Goal: Transaction & Acquisition: Purchase product/service

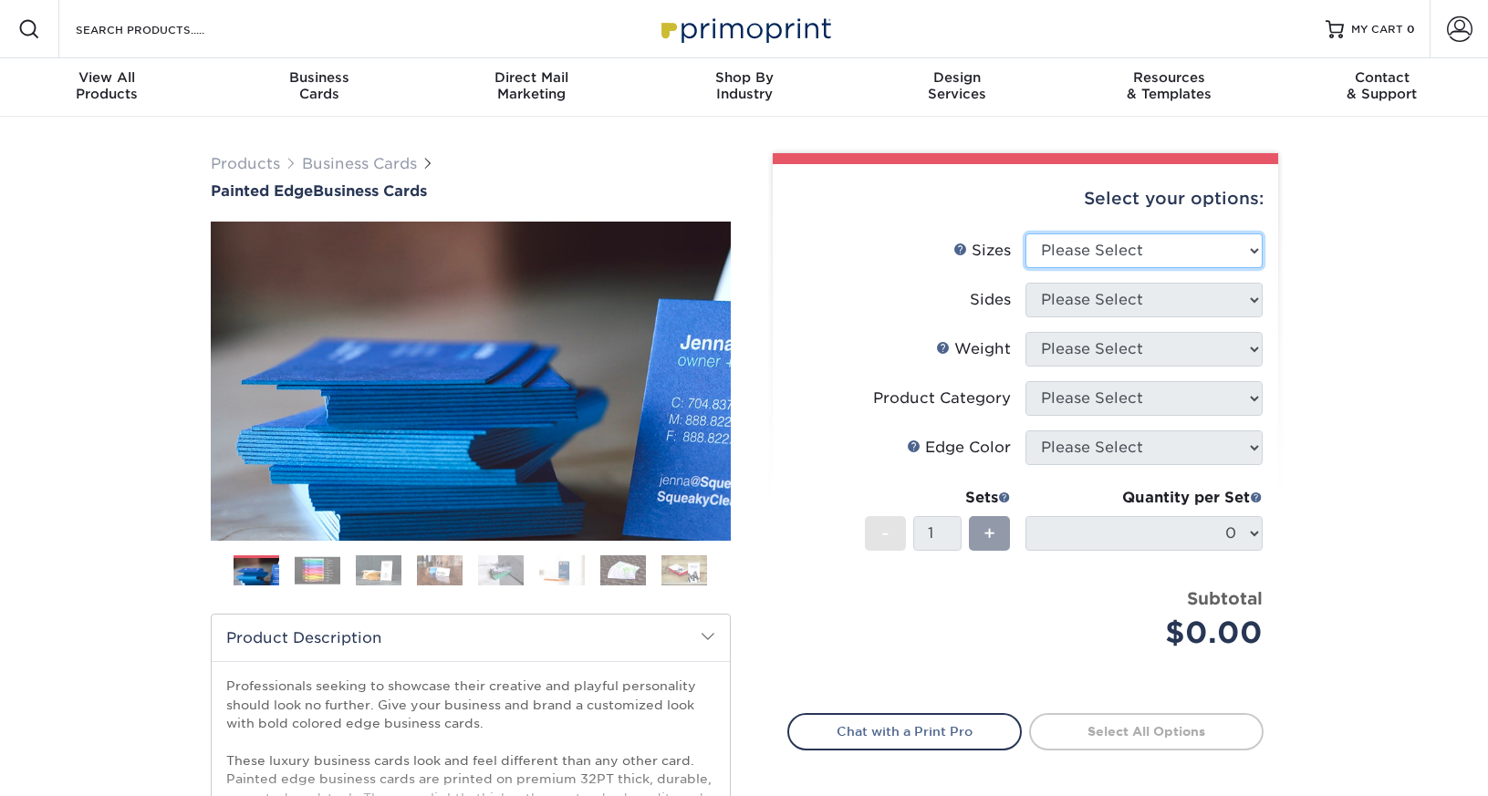
click at [1144, 250] on select "Please Select 2" x 3.5" - Standard 2.125" x 3.375" - European 2.5" x 2.5" - Squ…" at bounding box center [1143, 250] width 237 height 35
select select "2.00x3.50"
click at [1122, 299] on select "Please Select Print Both Sides Print Front Only" at bounding box center [1143, 300] width 237 height 35
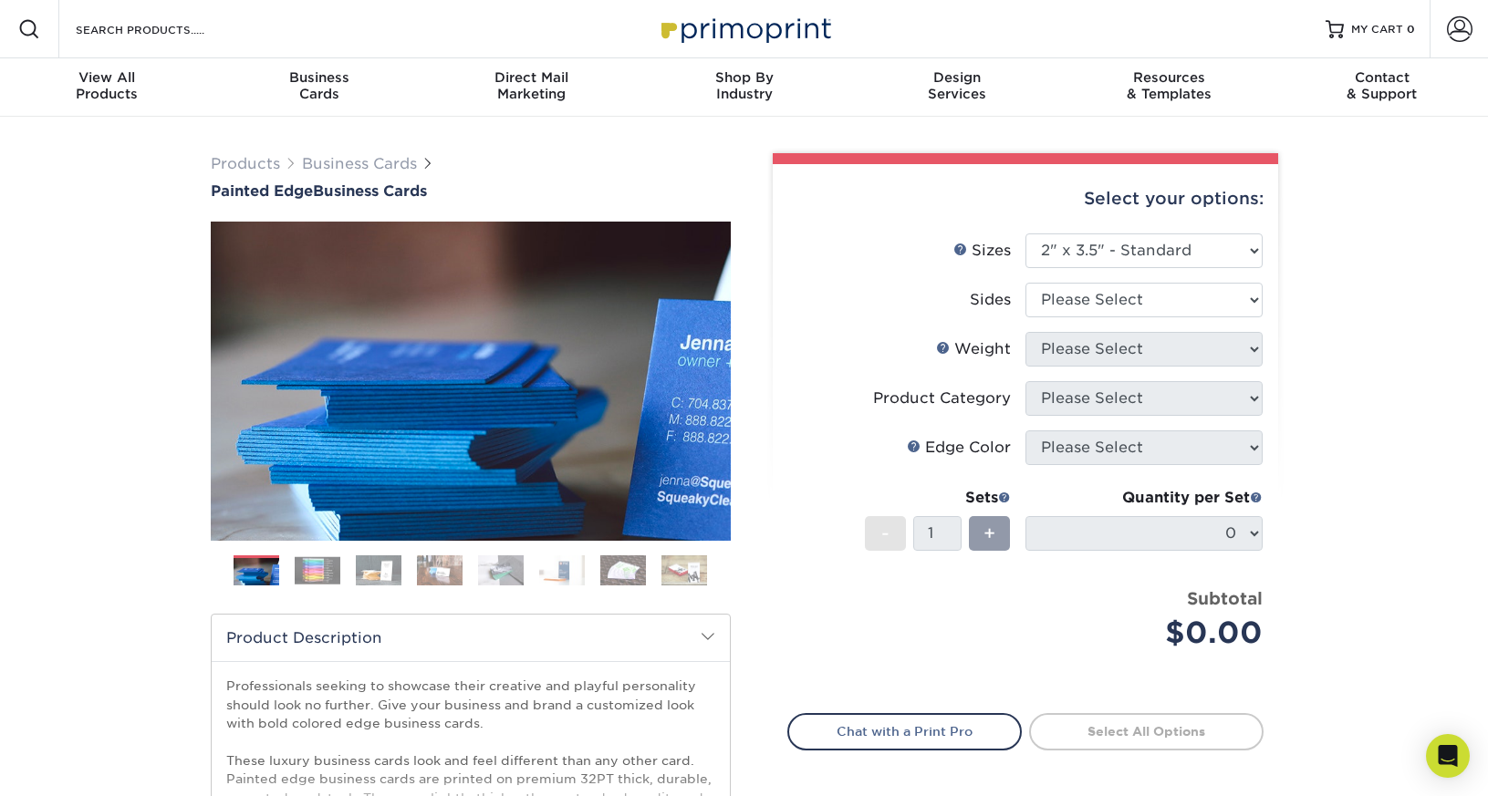
drag, startPoint x: 1062, startPoint y: 316, endPoint x: 1066, endPoint y: 306, distance: 11.9
click at [1066, 306] on li "Sides Please Select Print Both Sides Print Front Only" at bounding box center [1025, 307] width 474 height 49
click at [1115, 285] on select "Please Select Print Both Sides Print Front Only" at bounding box center [1143, 300] width 237 height 35
select select "13abbda7-1d64-4f25-8bb2-c179b224825d"
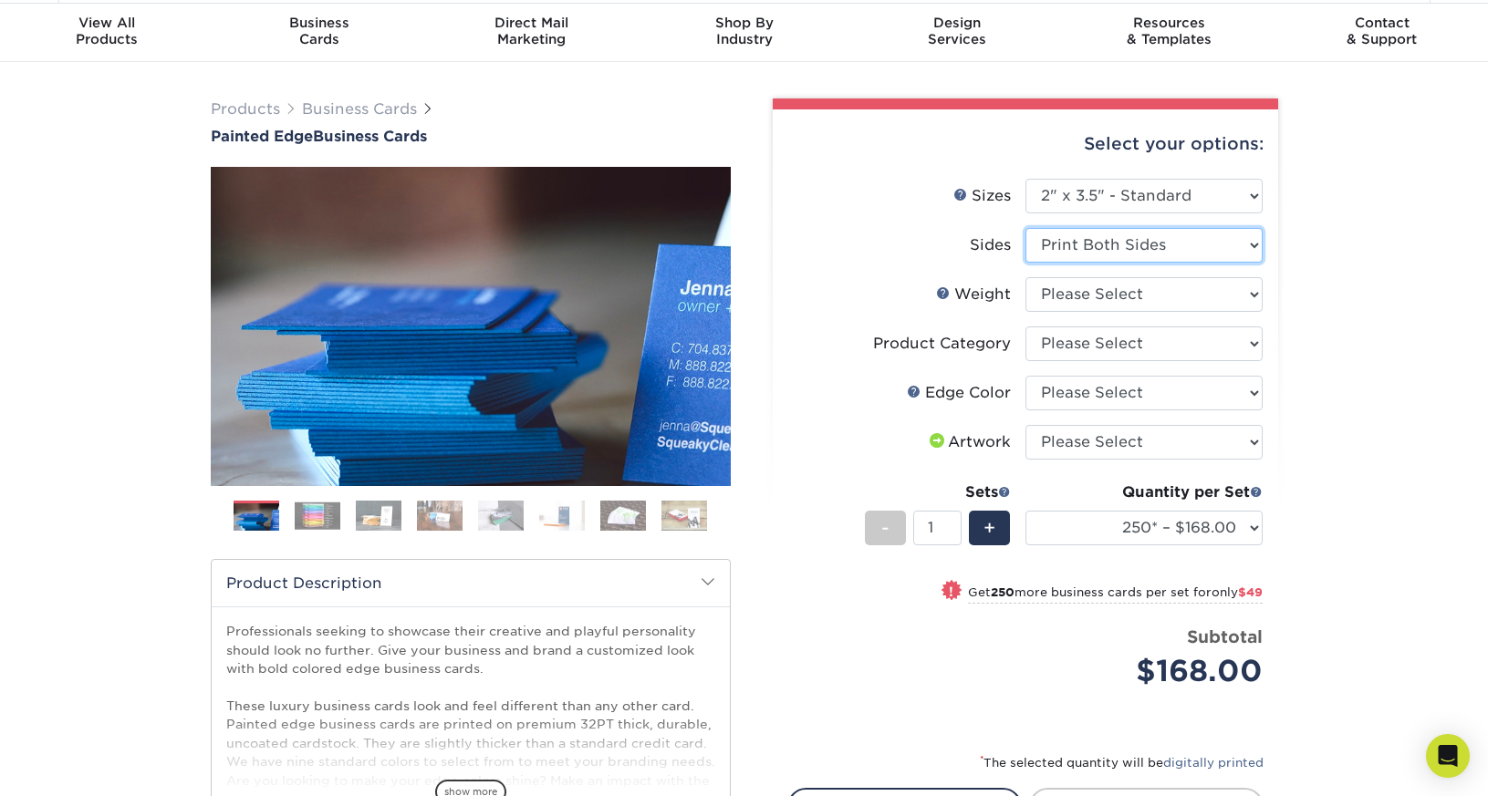
scroll to position [57, 0]
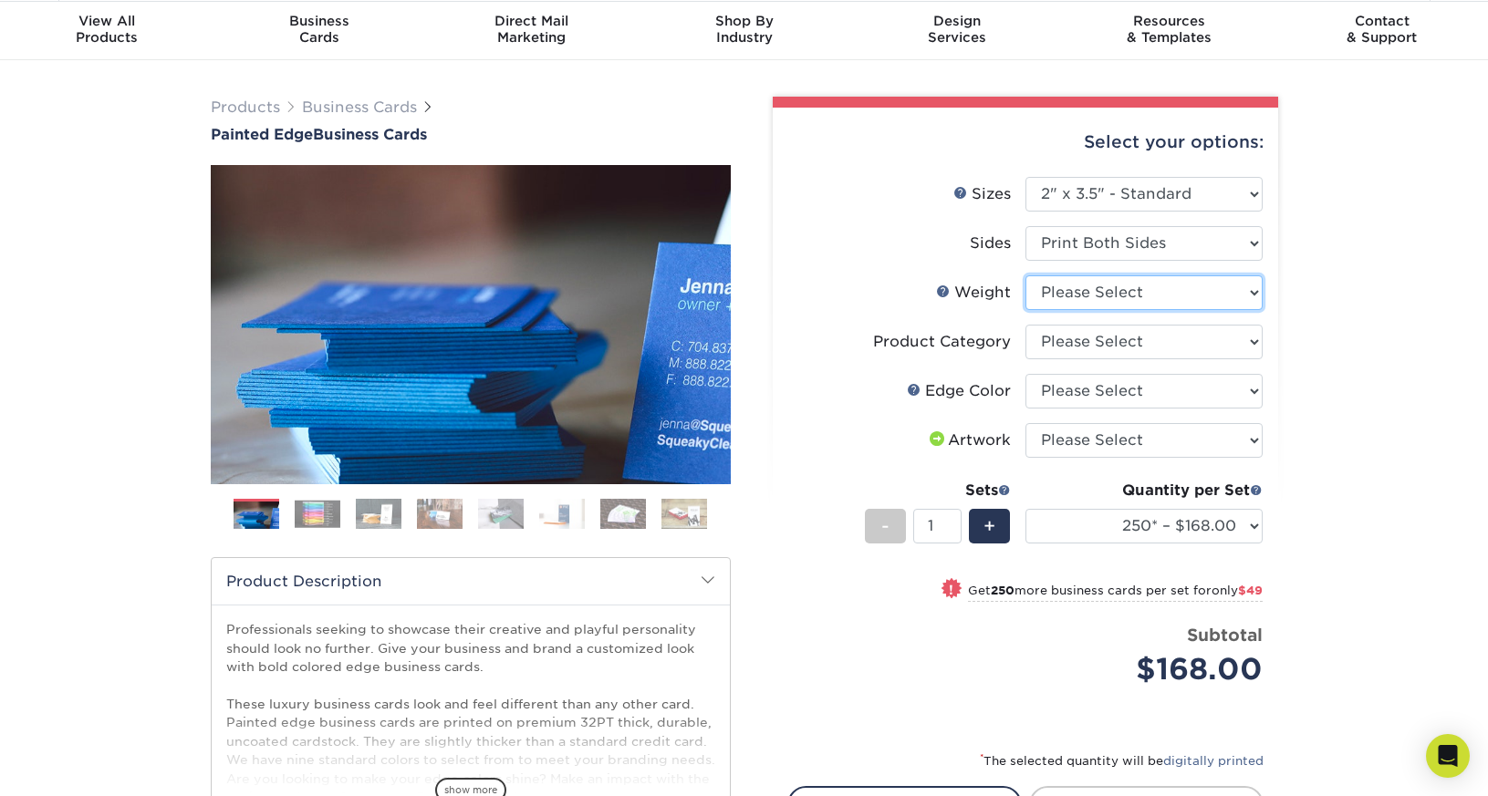
click at [1060, 289] on select "Please Select 32PTUC" at bounding box center [1143, 292] width 237 height 35
select select "32PTUC"
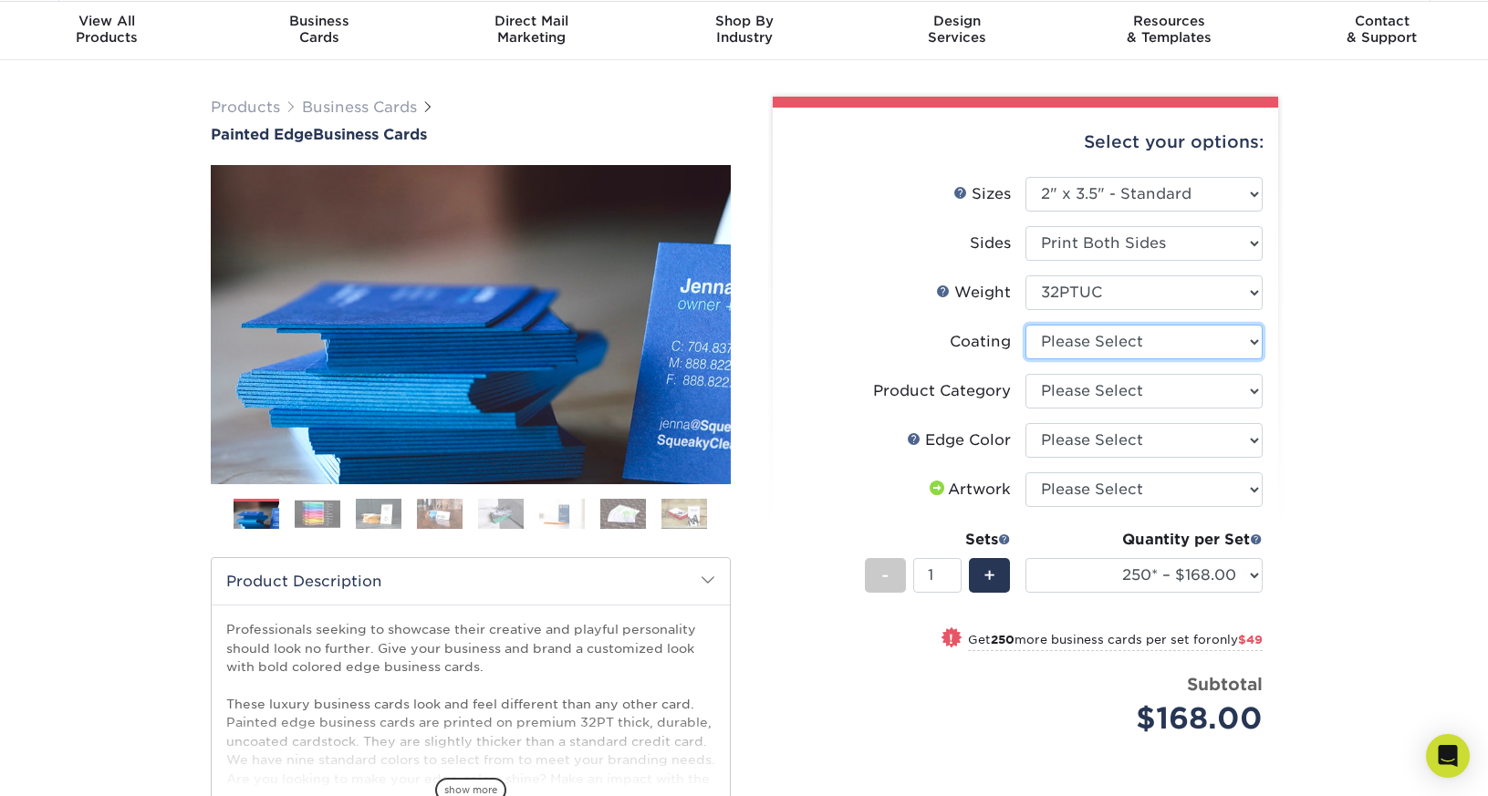
click at [1208, 351] on select at bounding box center [1143, 342] width 237 height 35
select select "3e7618de-abca-4bda-9f97-8b9129e913d8"
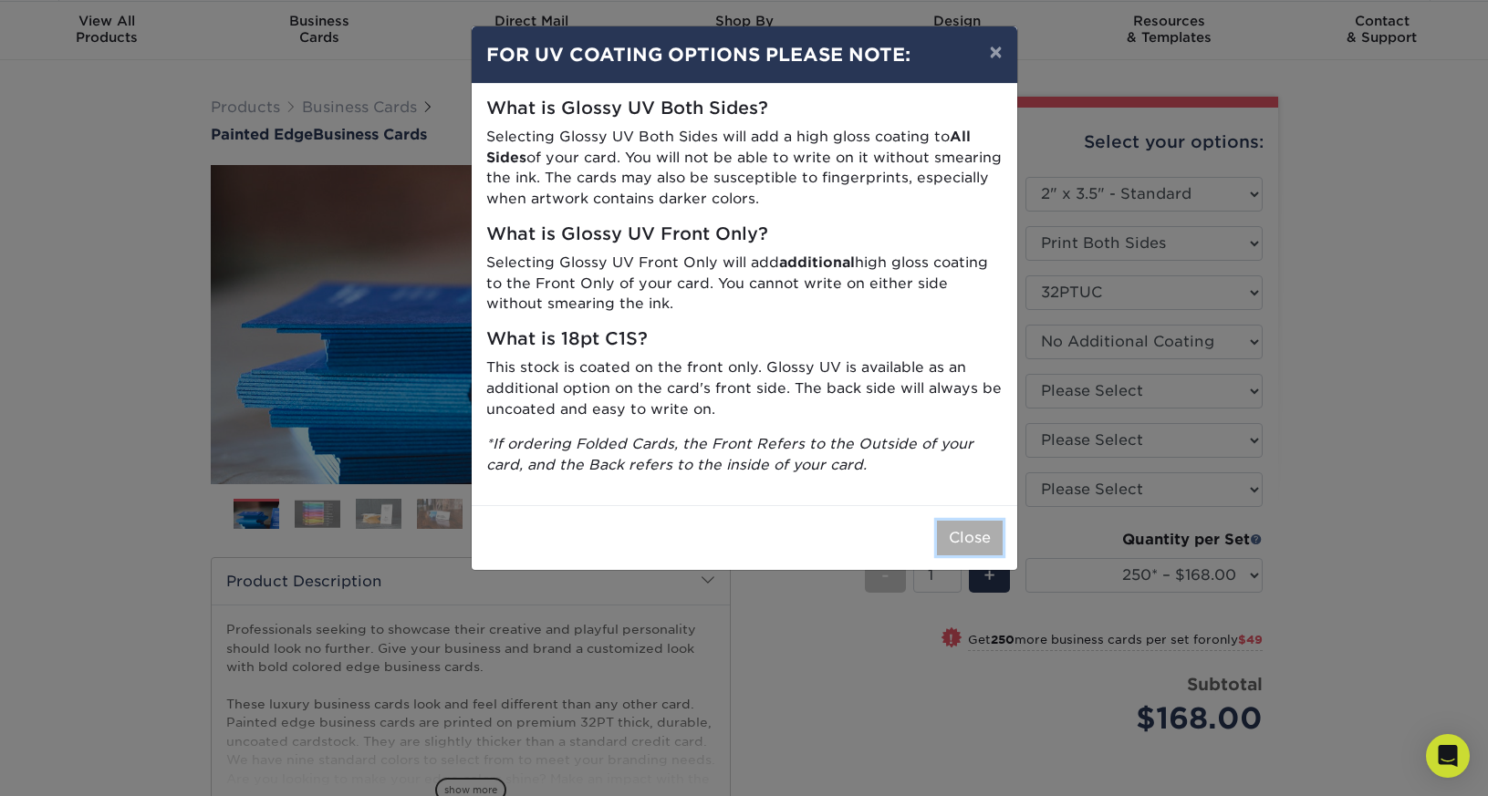
click at [982, 533] on button "Close" at bounding box center [970, 538] width 66 height 35
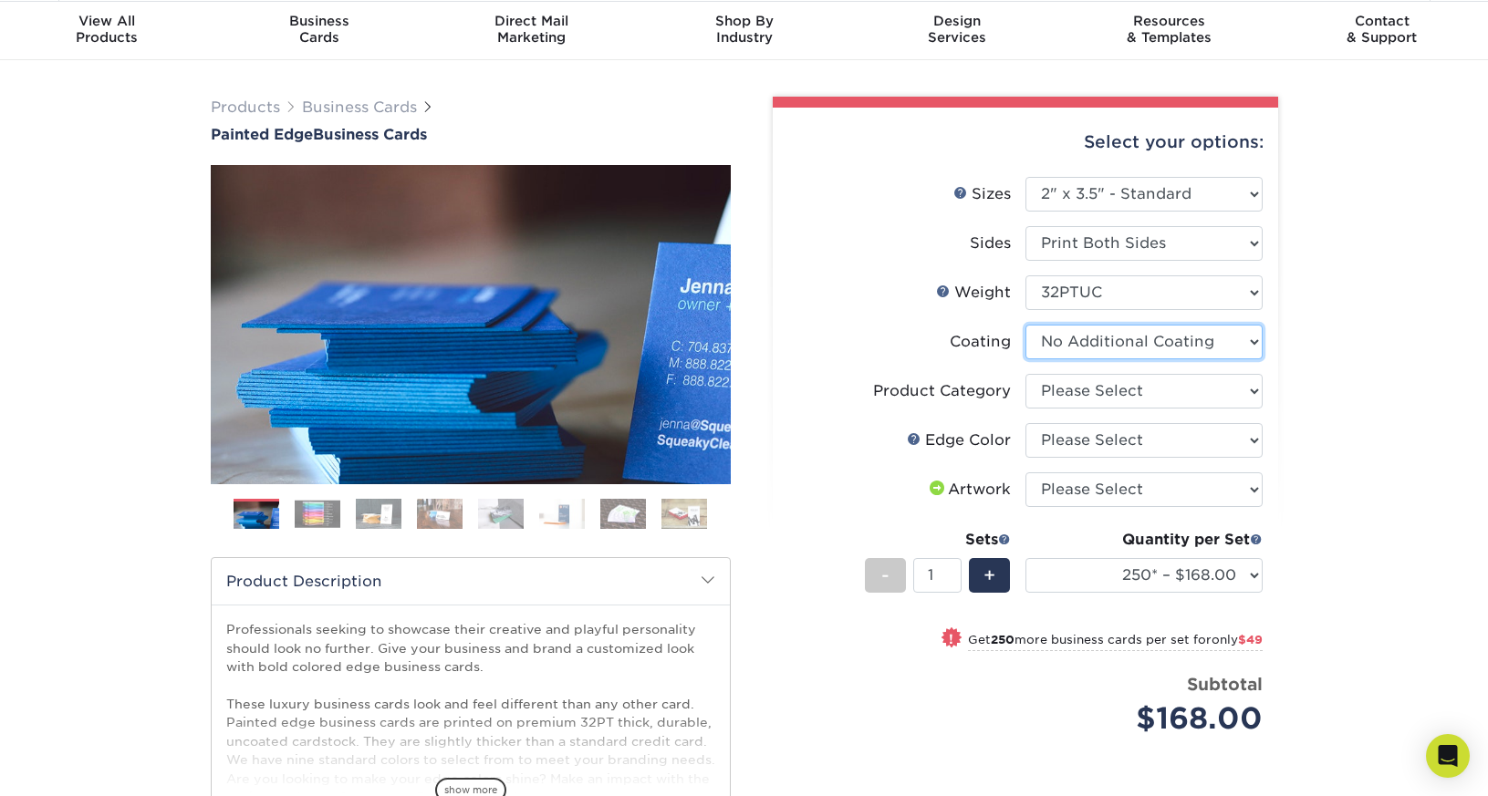
click at [1089, 343] on select at bounding box center [1143, 342] width 237 height 35
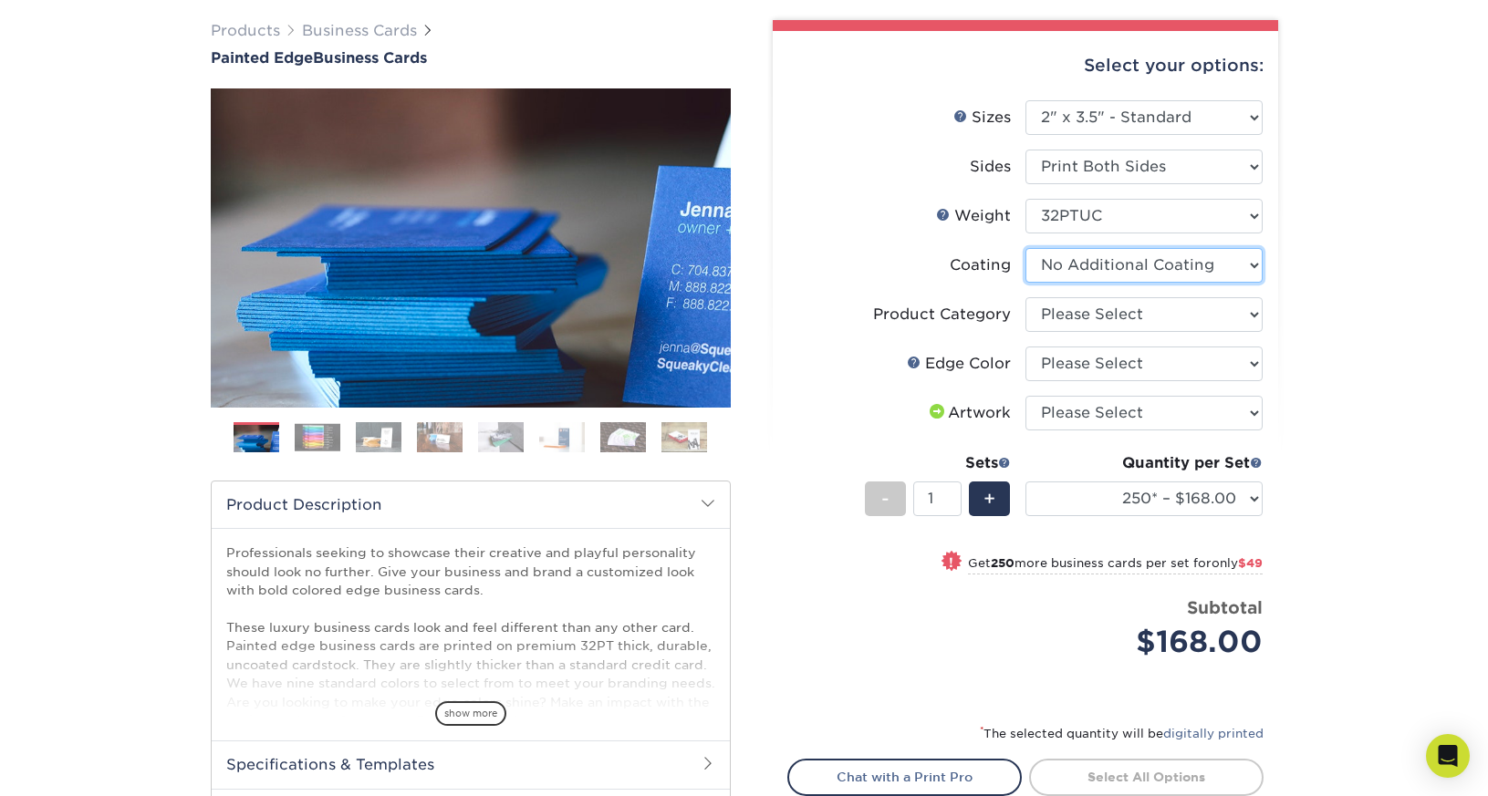
scroll to position [140, 0]
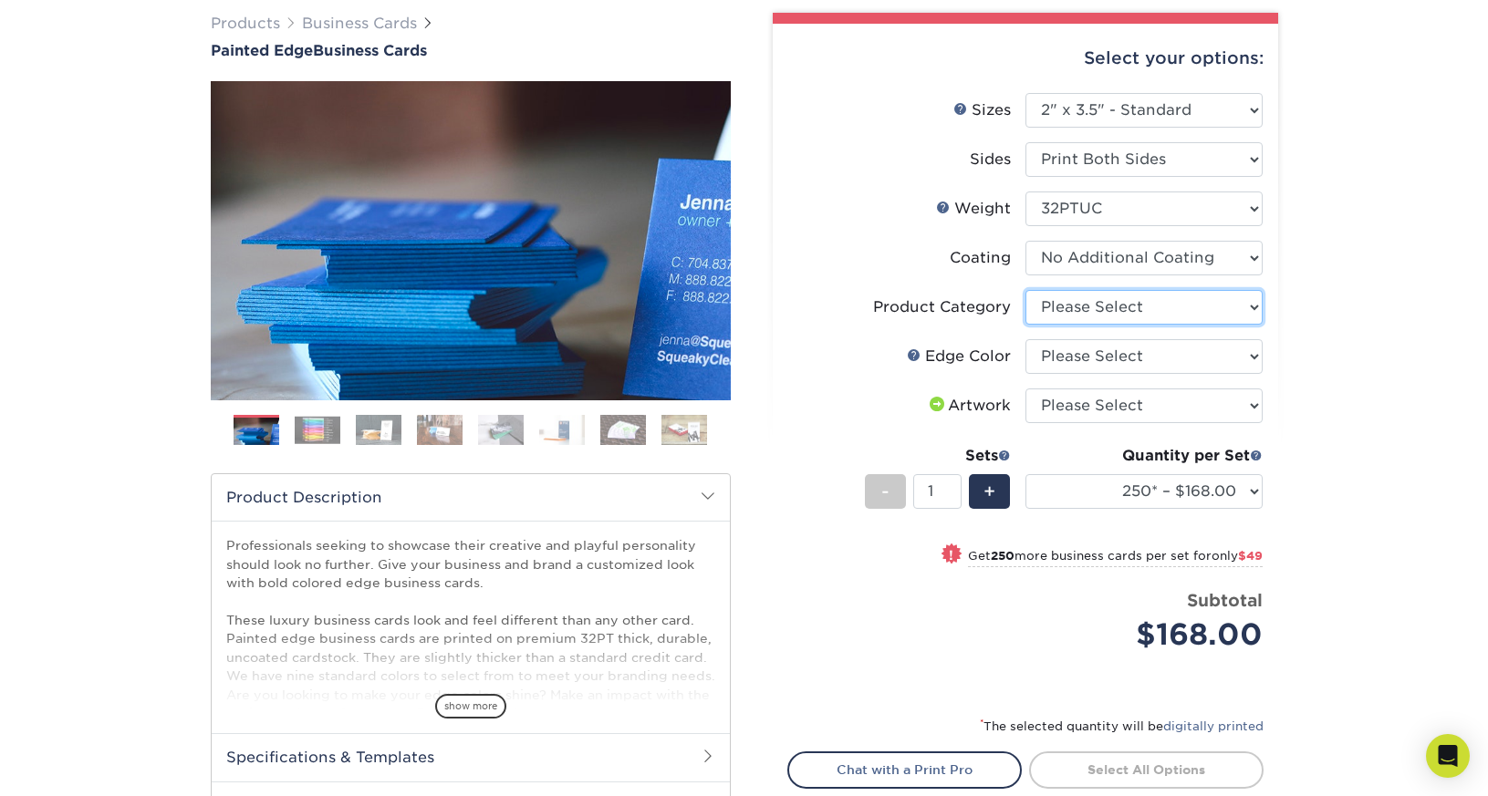
click at [1084, 306] on select "Please Select Business Cards" at bounding box center [1143, 307] width 237 height 35
select select "3b5148f1-0588-4f88-a218-97bcfdce65c1"
click at [1088, 356] on select "Please Select Charcoal Black Brown Blue Pearlescent Blue Pearlescent Gold Pearl…" at bounding box center [1143, 356] width 237 height 35
select select "64dff1c5-ac78-4248-b7fe-f4a16f9d8b63"
click at [326, 435] on img at bounding box center [318, 430] width 46 height 28
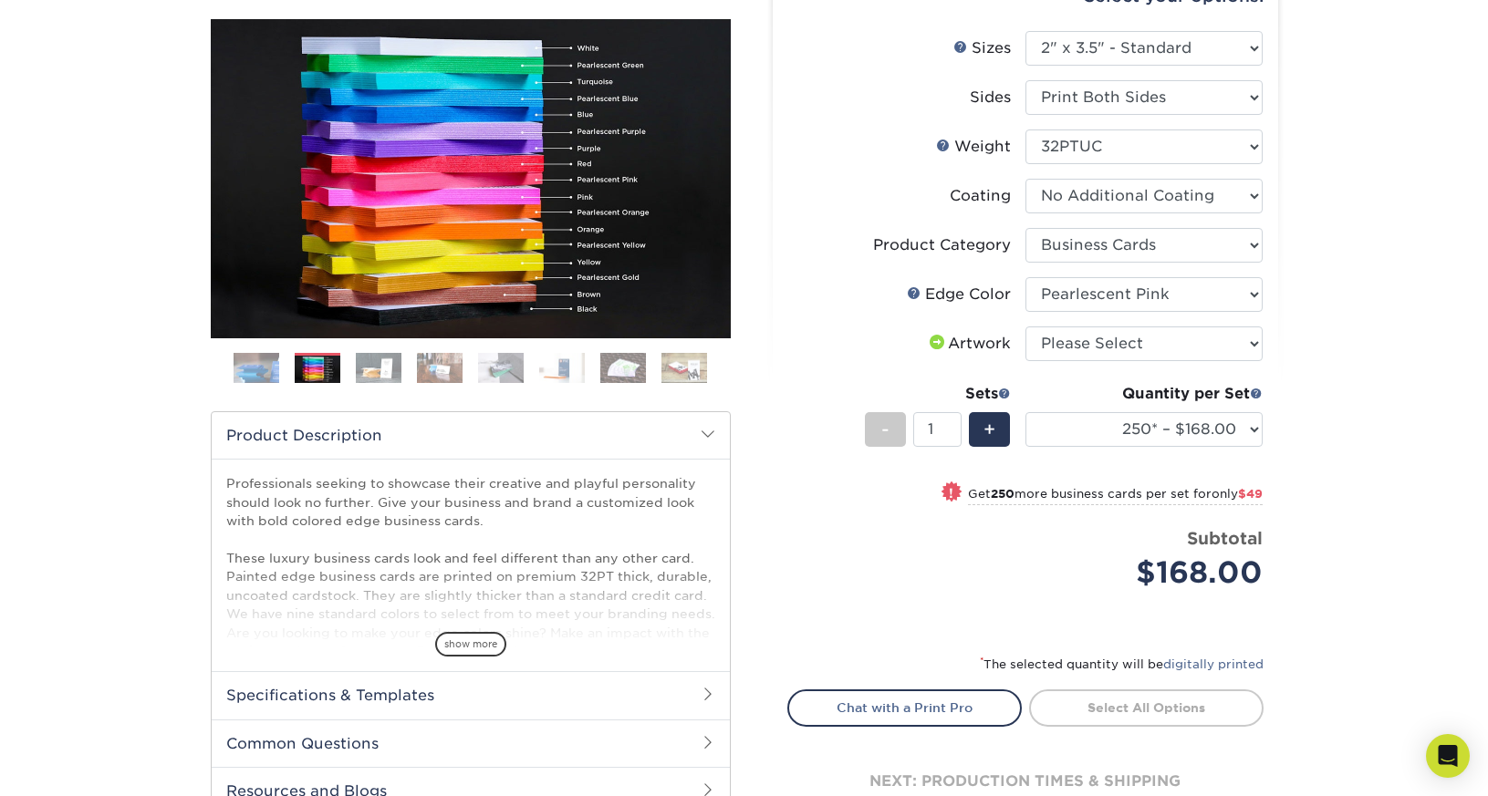
scroll to position [203, 0]
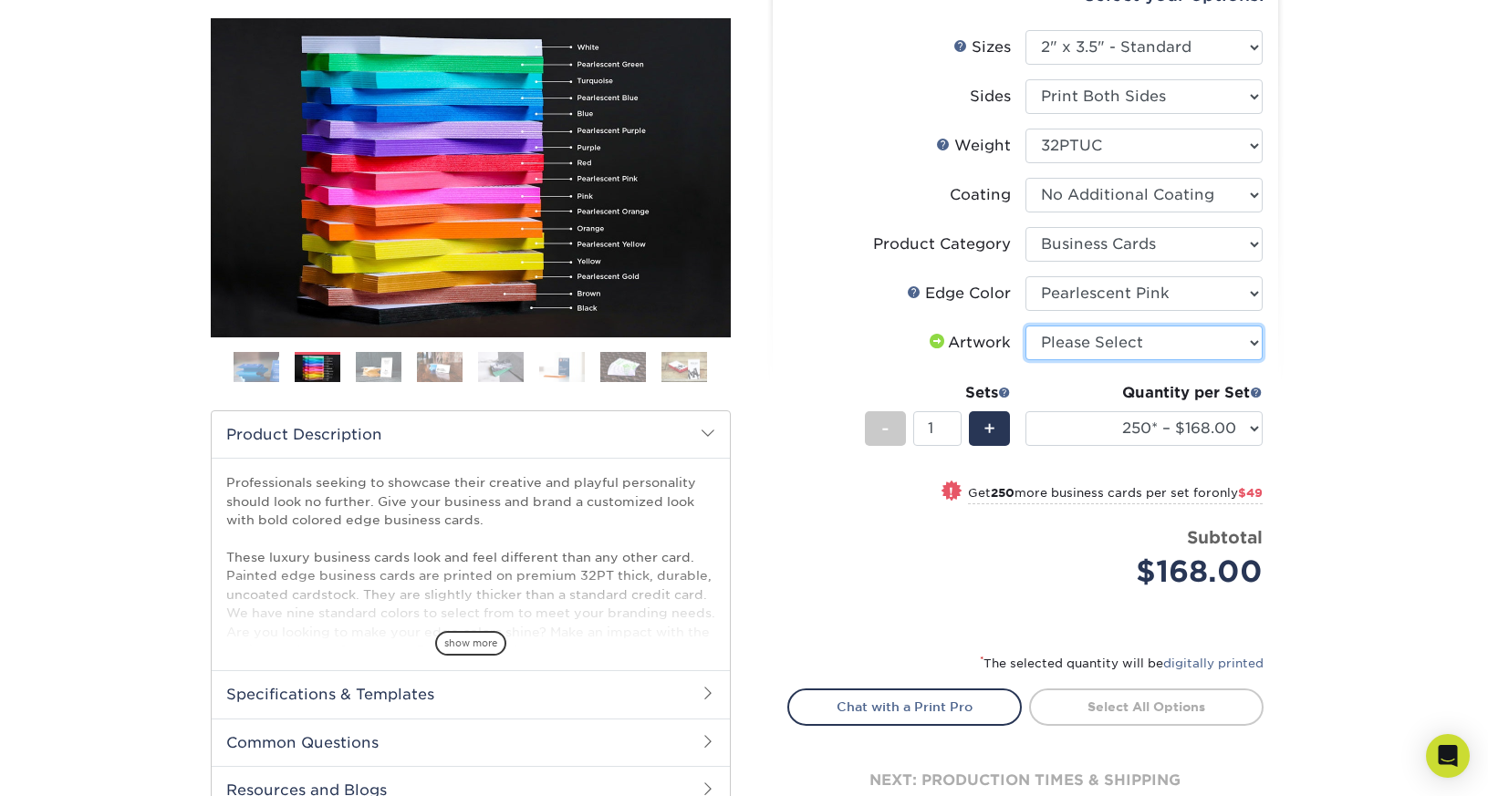
click at [1101, 332] on select "Please Select I will upload files I need a design - $100" at bounding box center [1143, 343] width 237 height 35
select select "upload"
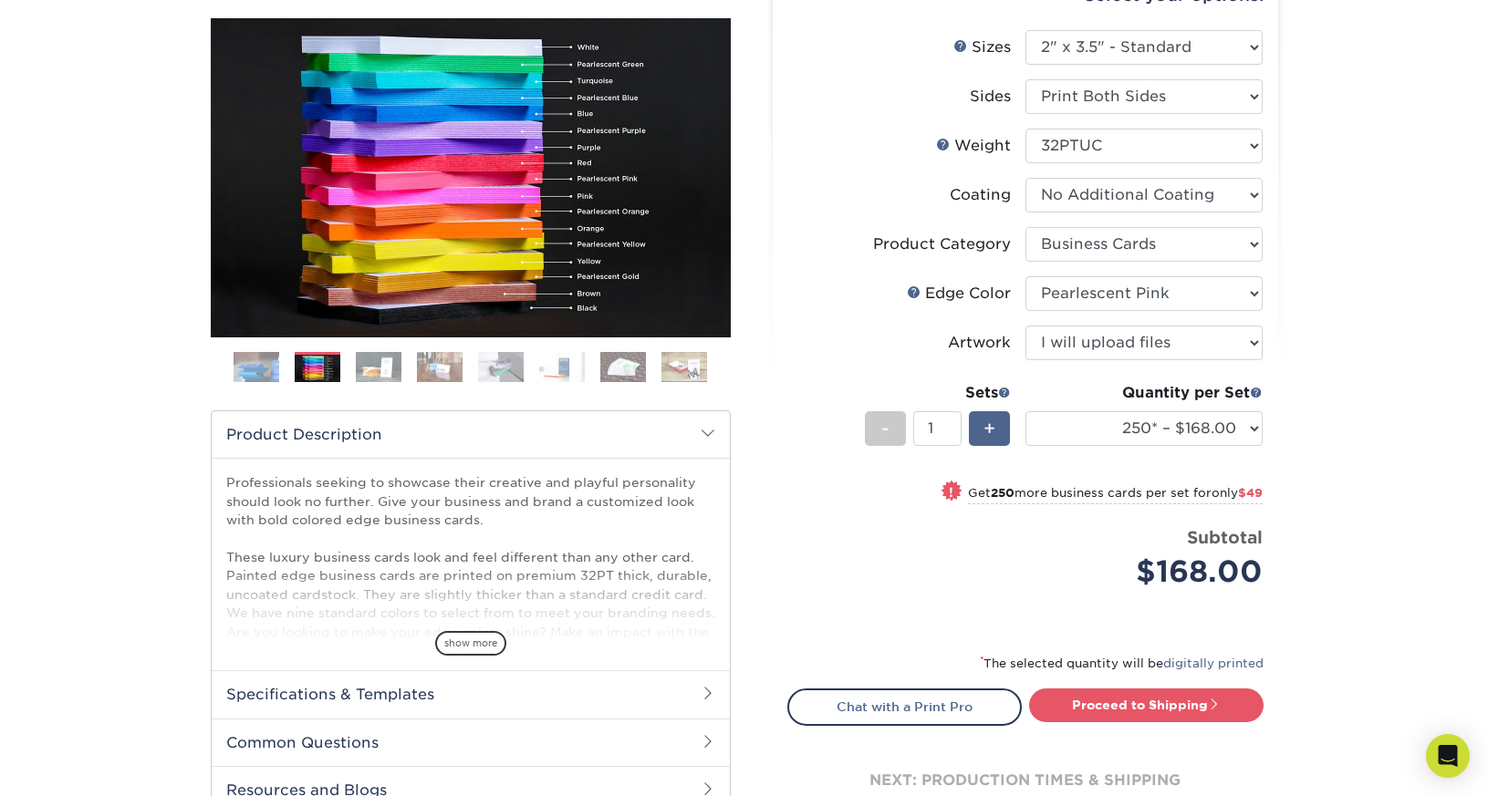
click at [992, 431] on span "+" at bounding box center [989, 428] width 12 height 27
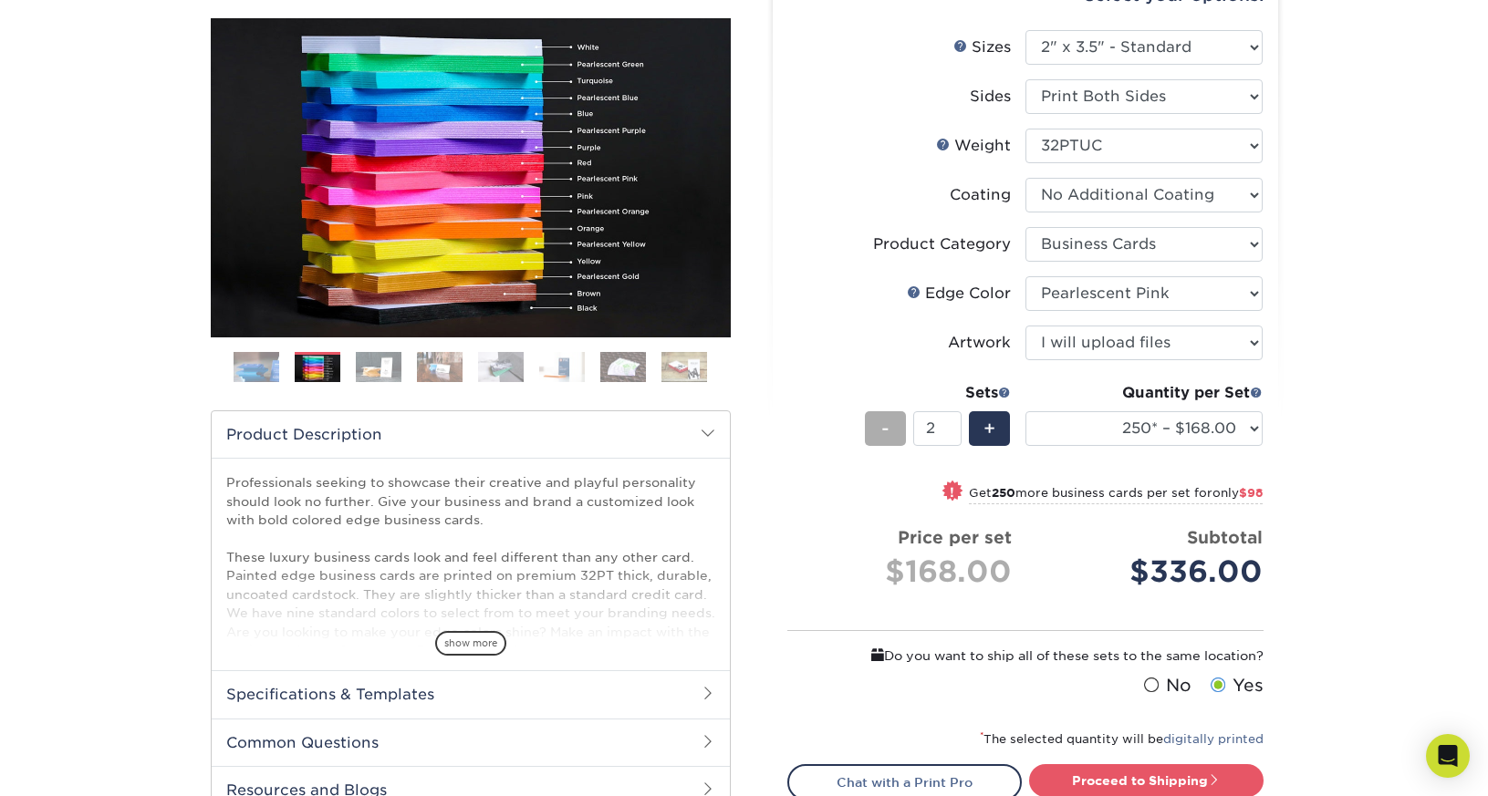
click at [889, 426] on div "-" at bounding box center [885, 428] width 41 height 35
type input "1"
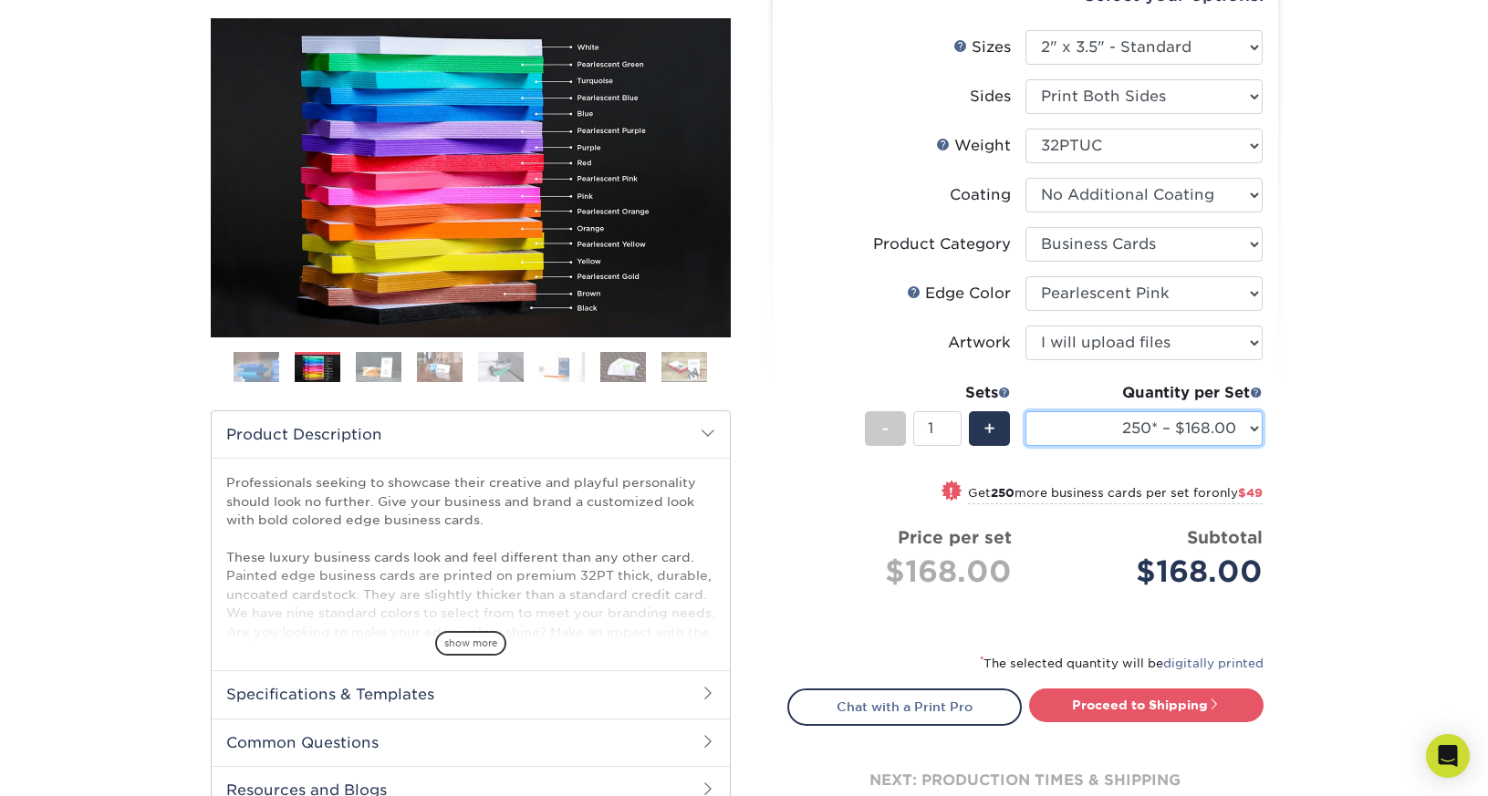
click at [1080, 425] on select "250* – $168.00 500* – $217.00 1000* – $339.00" at bounding box center [1143, 428] width 237 height 35
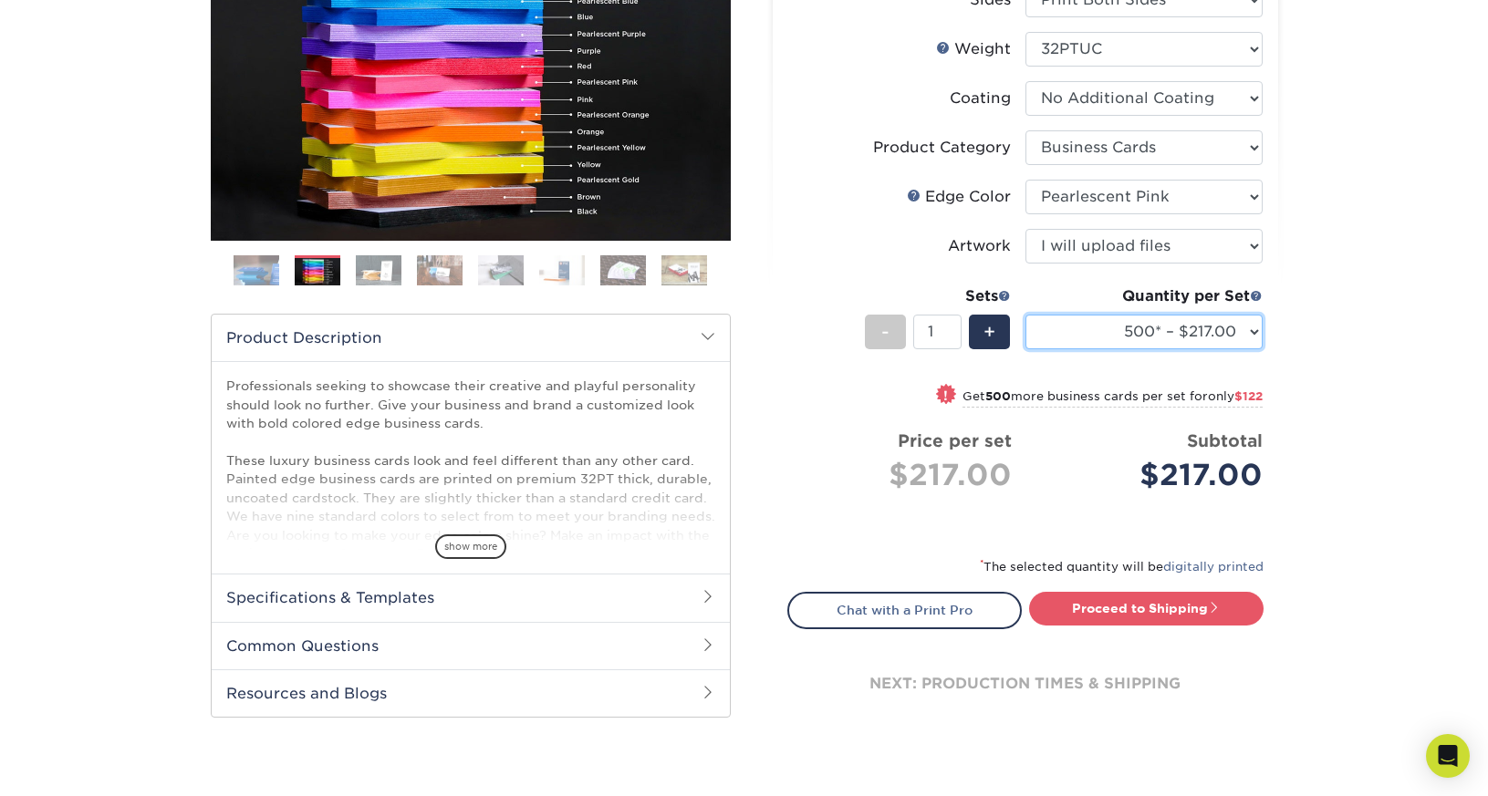
scroll to position [285, 0]
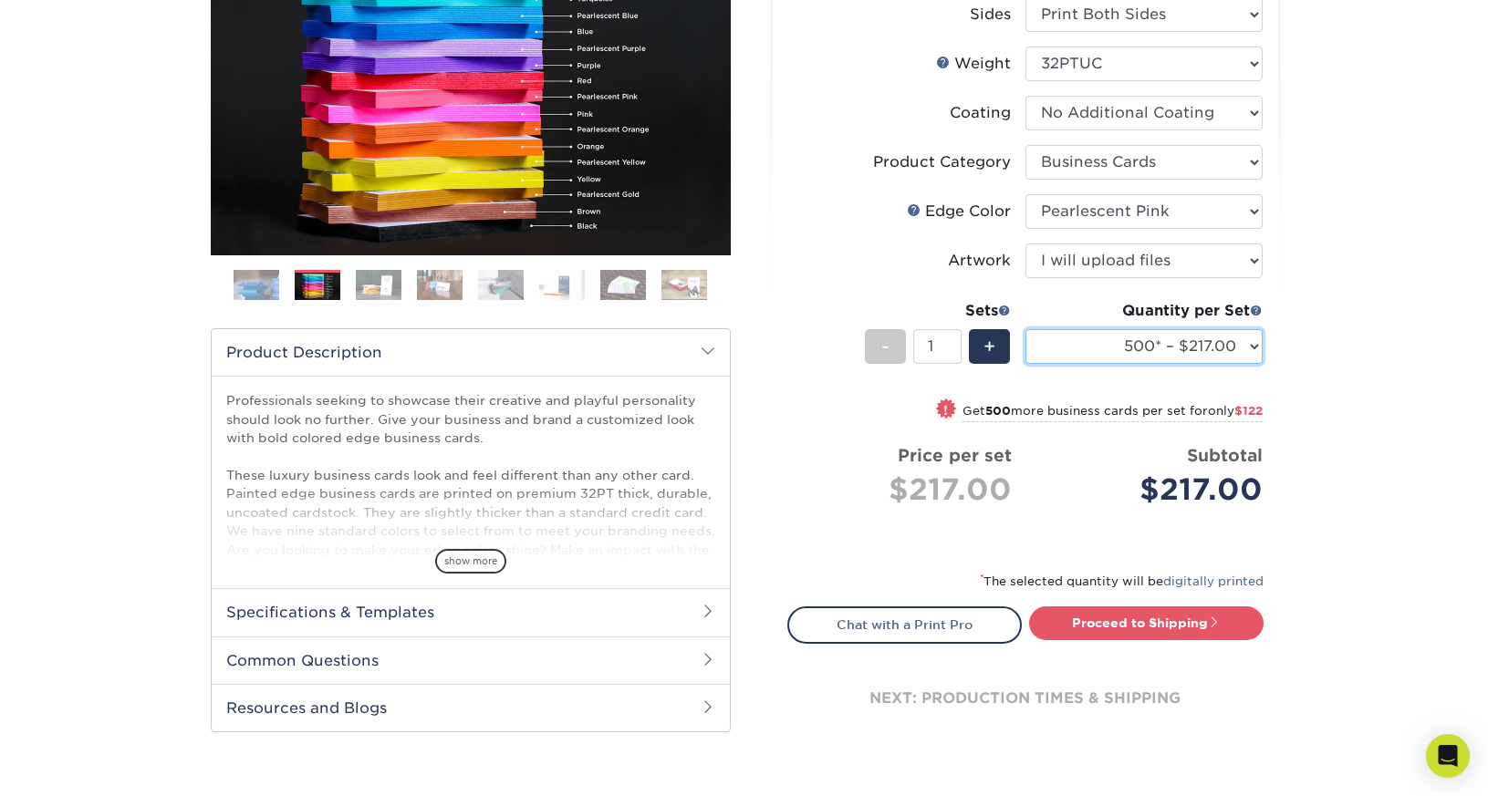
click at [1085, 343] on select "250* – $168.00 500* – $217.00 1000* – $339.00" at bounding box center [1143, 346] width 237 height 35
select select "250* – $168.00"
click at [998, 349] on div "+" at bounding box center [989, 346] width 41 height 35
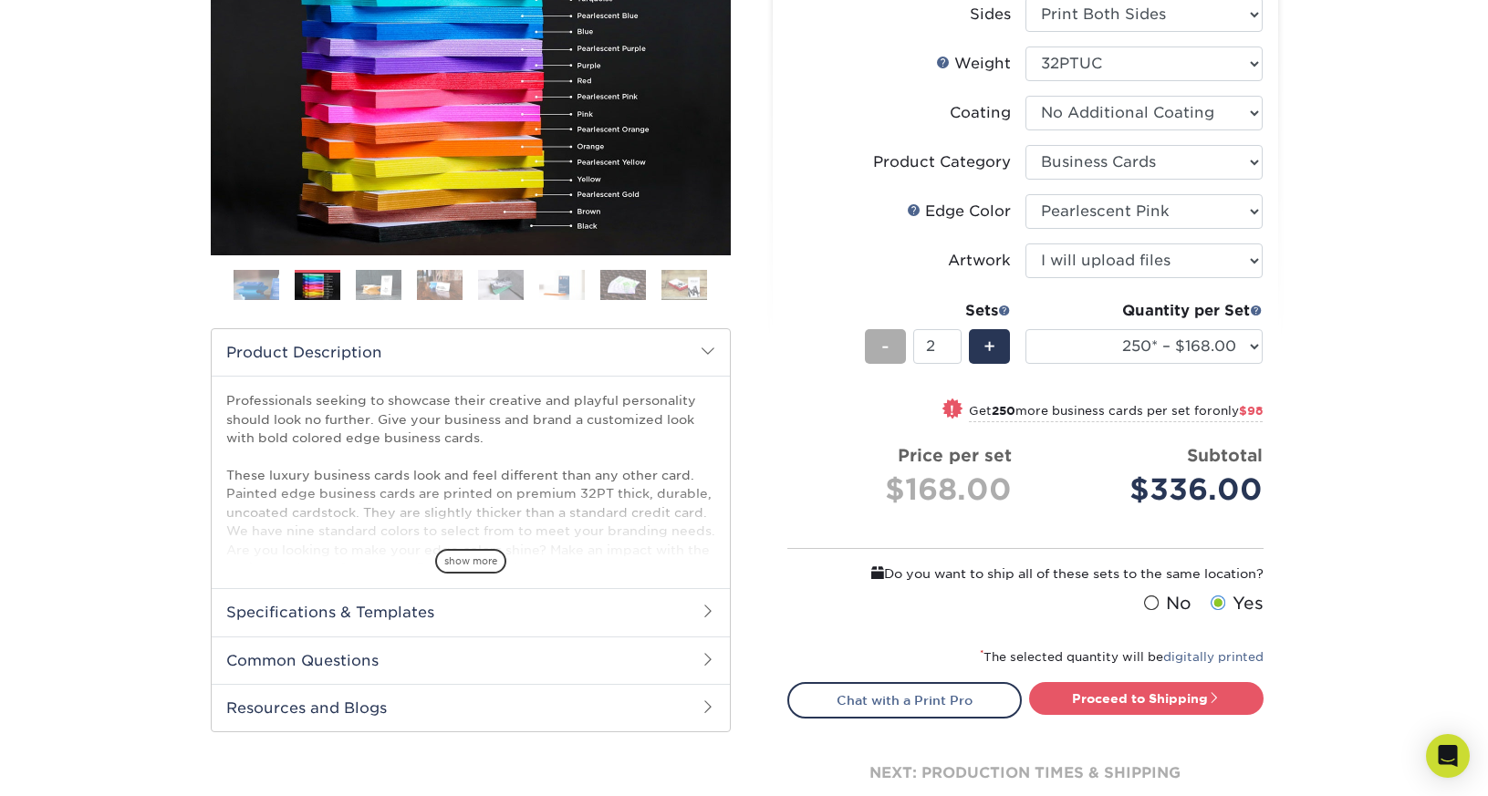
click at [889, 338] on div "-" at bounding box center [885, 346] width 41 height 35
type input "1"
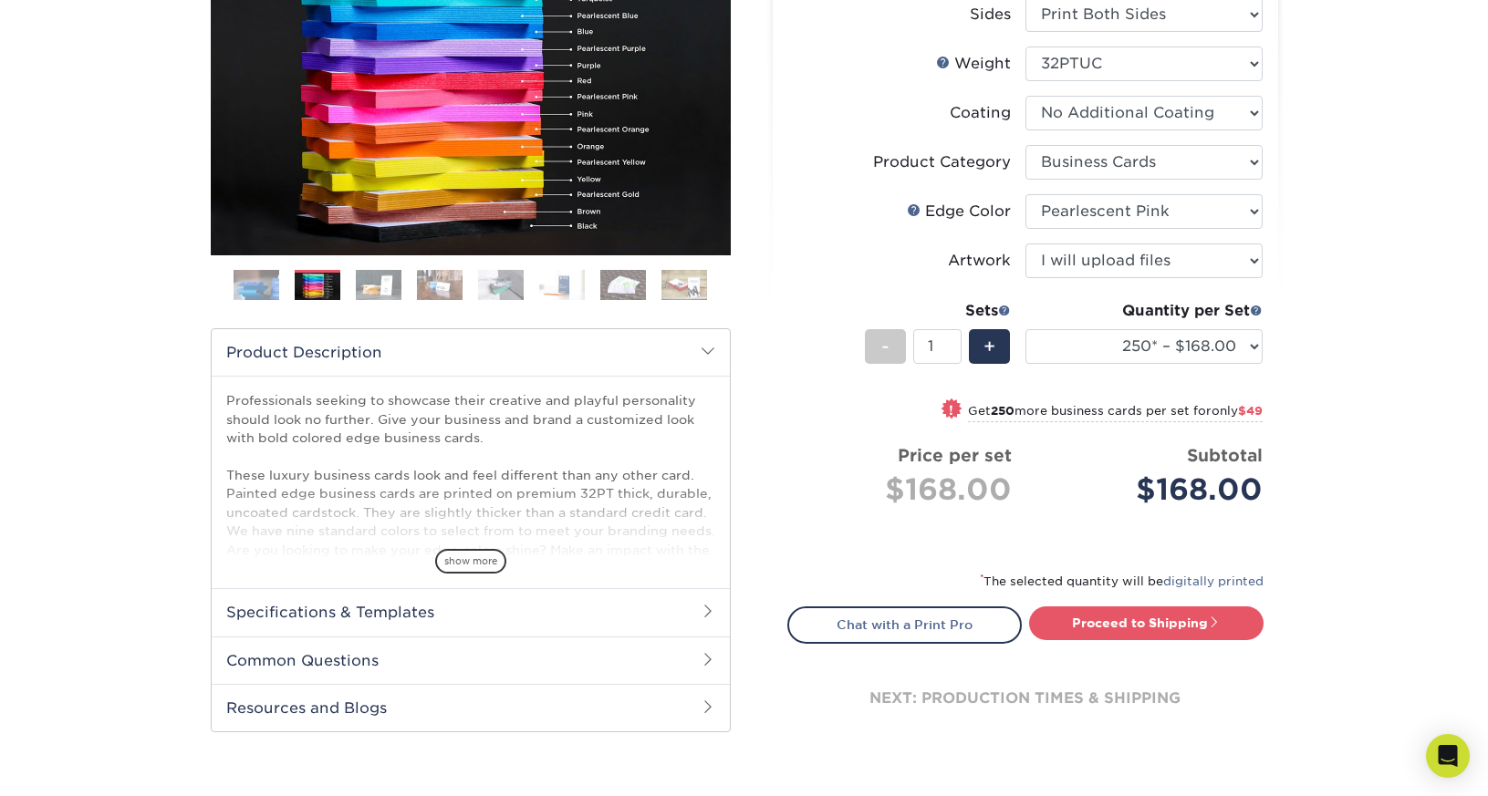
drag, startPoint x: 889, startPoint y: 338, endPoint x: 1060, endPoint y: 343, distance: 170.6
click at [1060, 343] on li "Sets - 1 + Quantity per Set 250* – $168.00 500* – $217.00 1000* – $339.00 (Pric…" at bounding box center [1025, 346] width 474 height 107
click at [1090, 338] on select "250* – $168.00 500* – $217.00 1000* – $339.00" at bounding box center [1143, 346] width 237 height 35
select select "500* – $217.00"
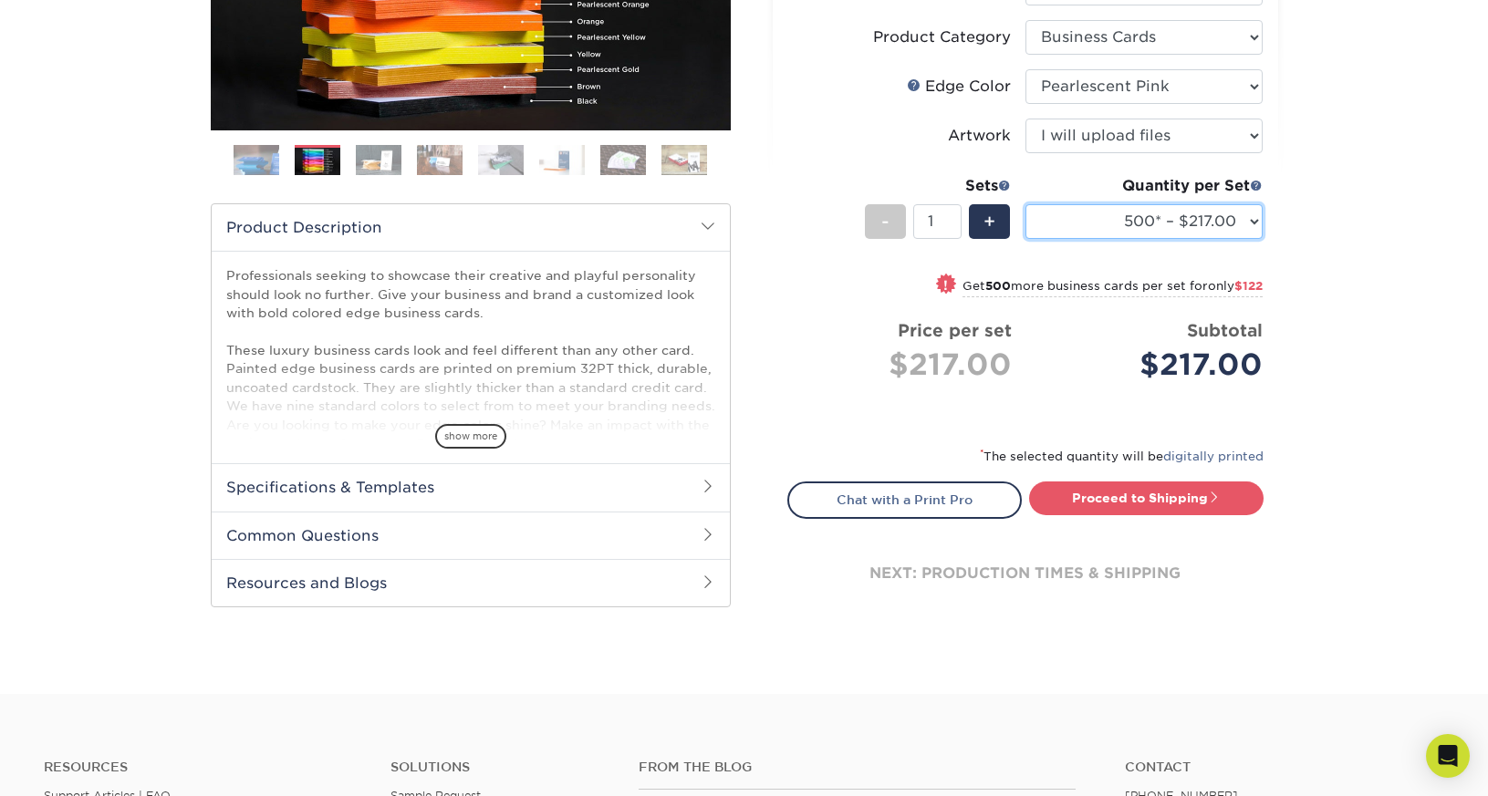
scroll to position [417, 0]
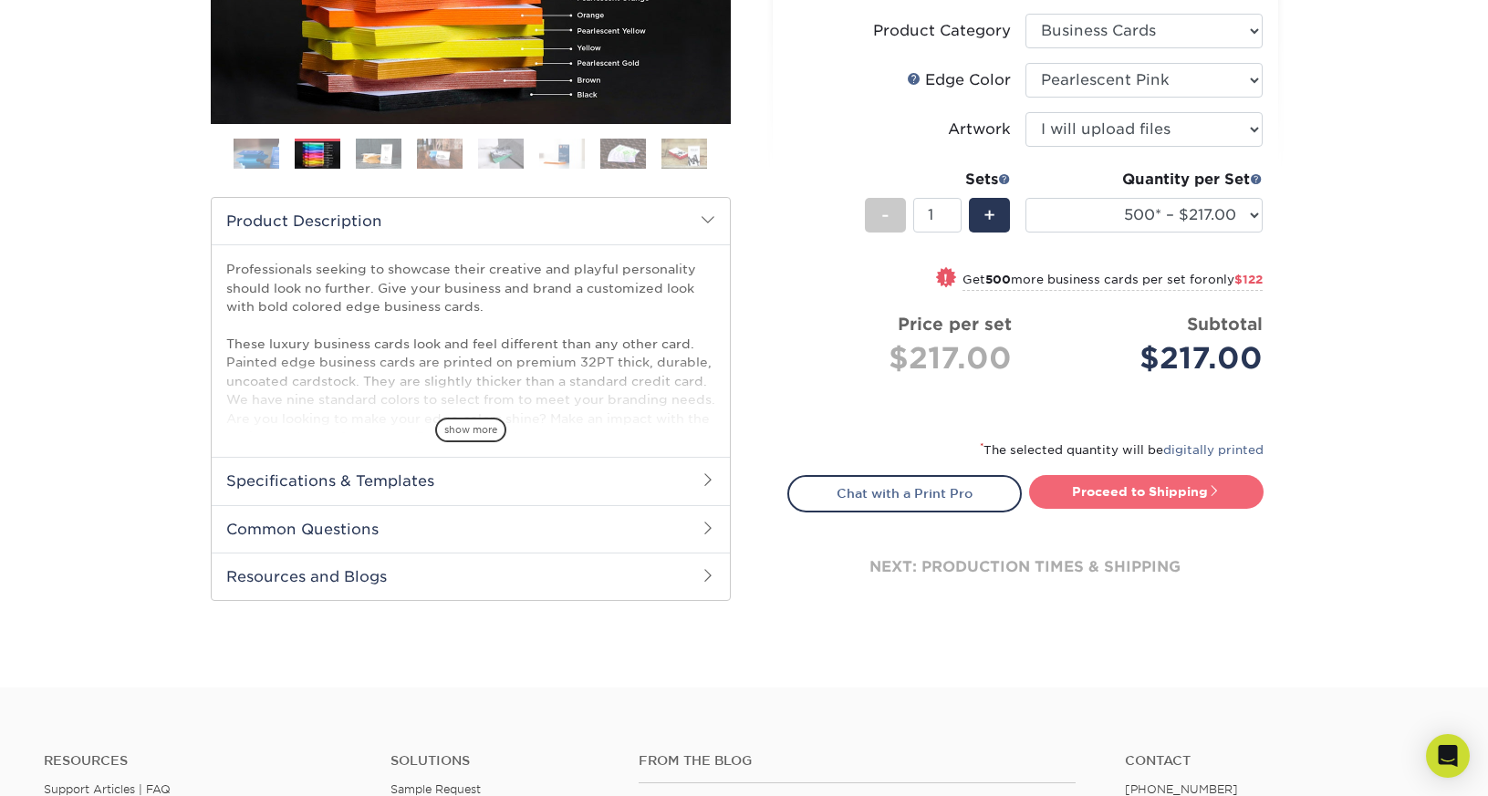
click at [1114, 483] on link "Proceed to Shipping" at bounding box center [1146, 491] width 234 height 33
type input "Set 1"
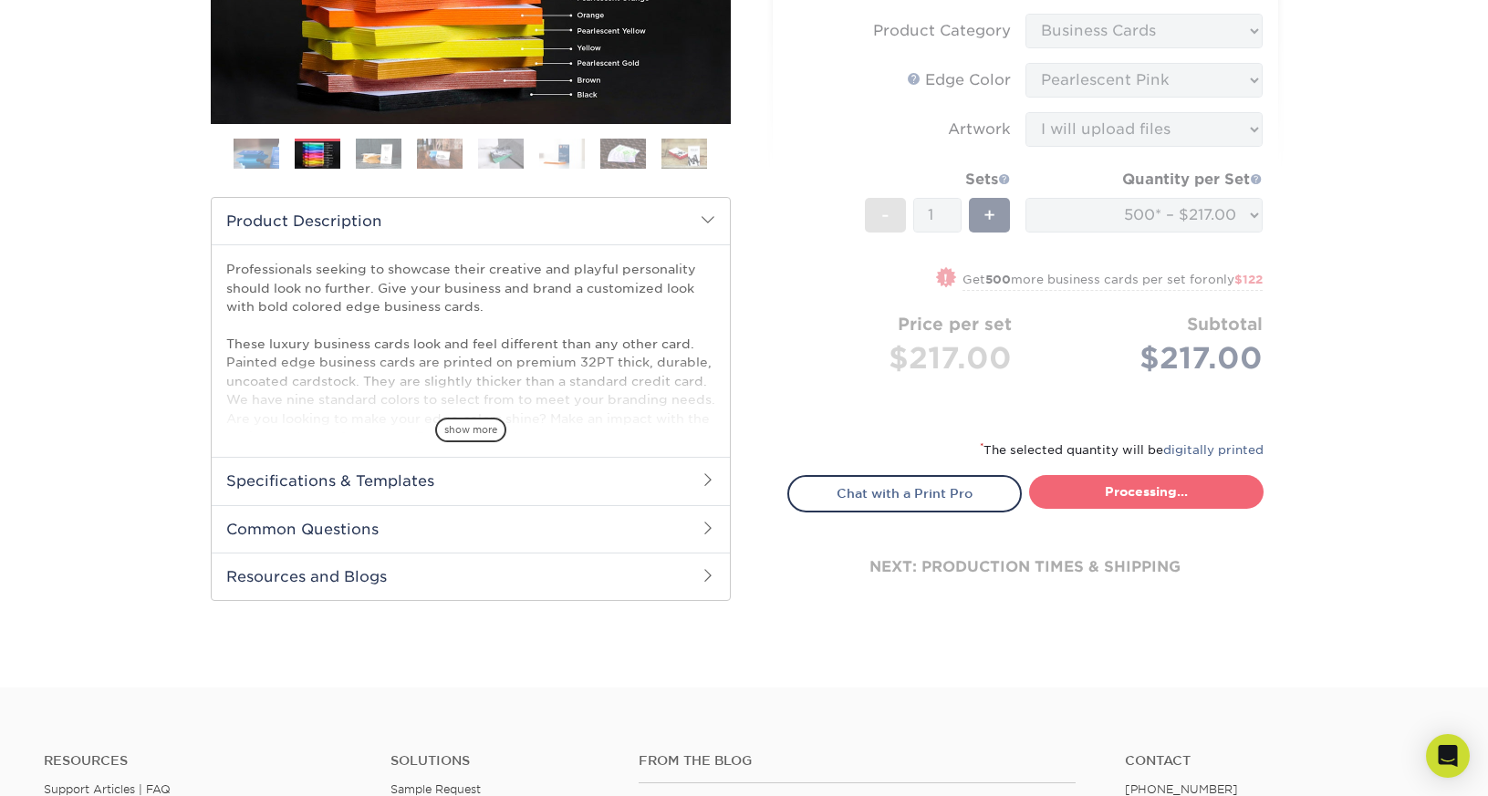
select select "31d45b01-d4a6-4b39-b84d-4391606115ca"
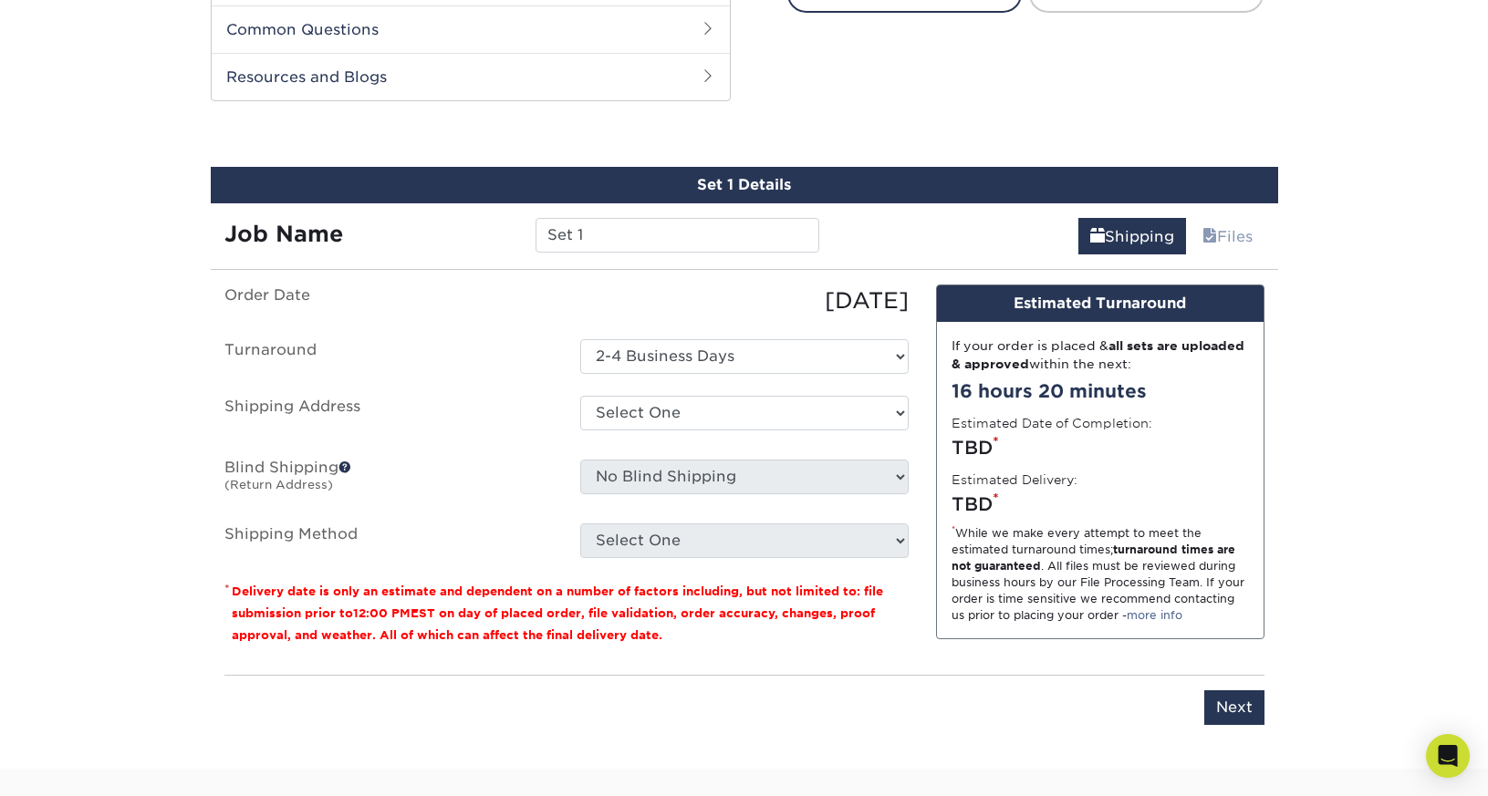
scroll to position [941, 0]
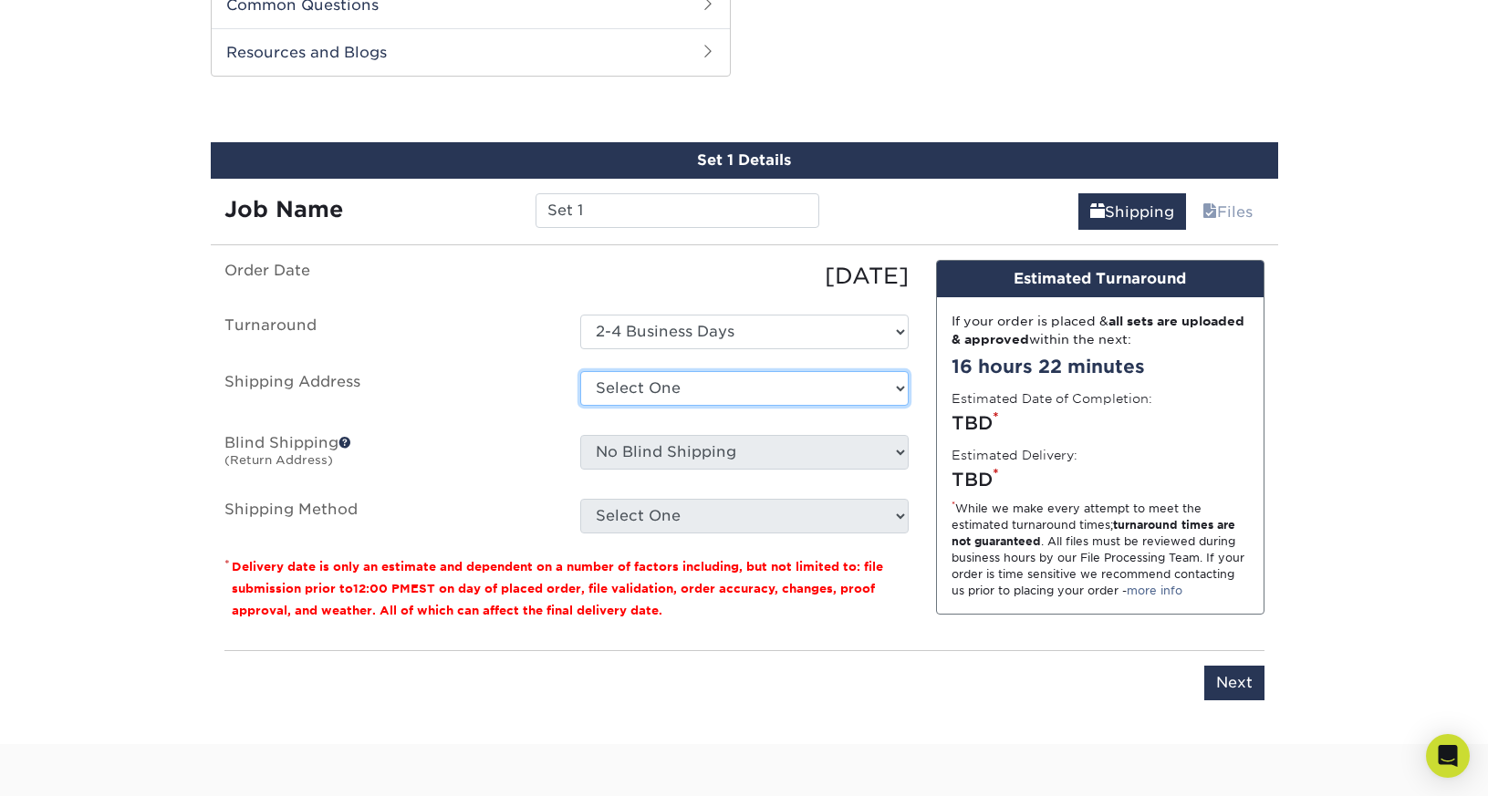
click at [609, 383] on select "Select One + Add New Address - Login" at bounding box center [744, 388] width 328 height 35
click at [663, 209] on input "Set 1" at bounding box center [677, 210] width 284 height 35
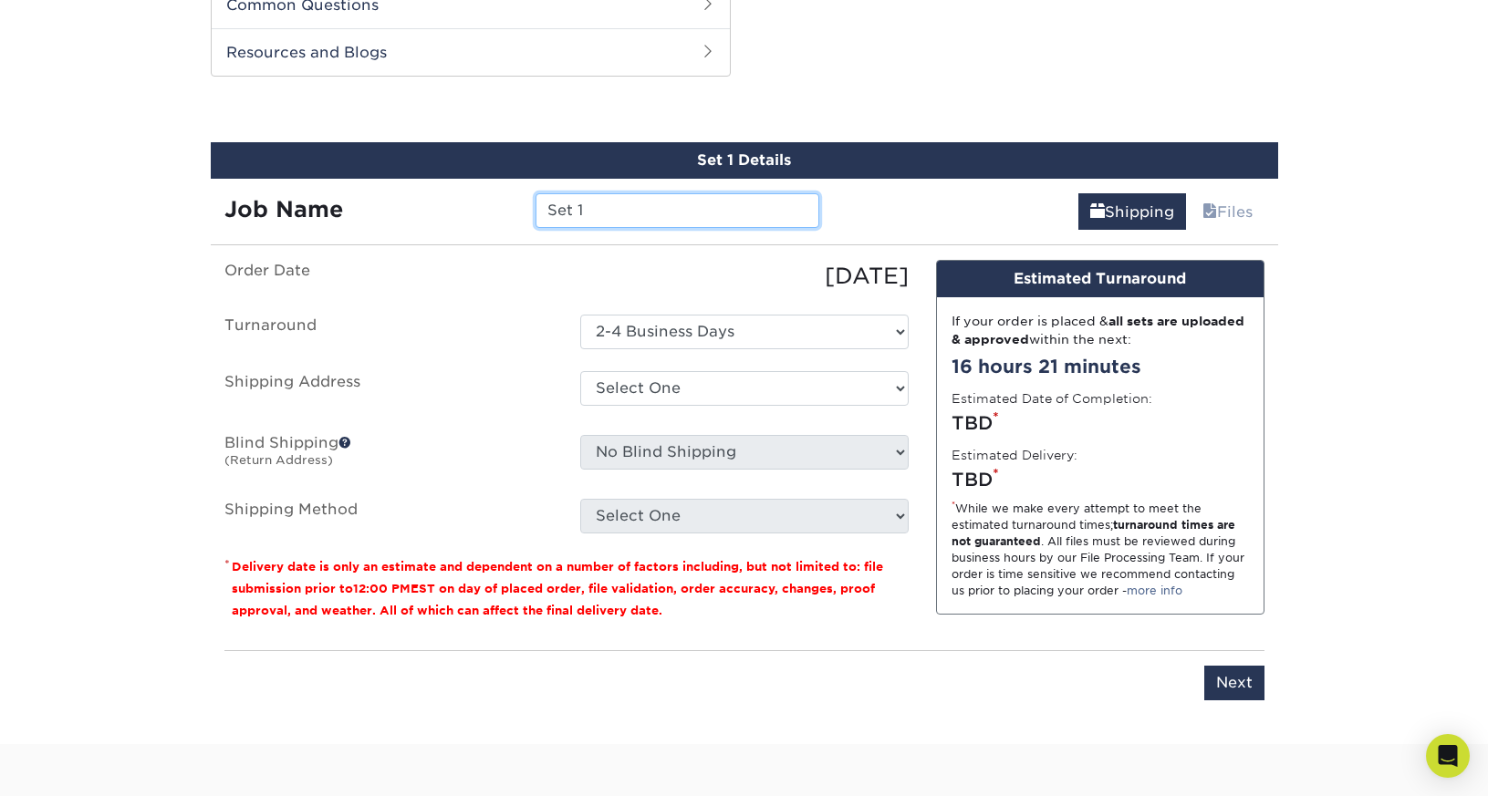
click at [663, 209] on input "Set 1" at bounding box center [677, 210] width 284 height 35
click at [661, 212] on input "Set 1" at bounding box center [677, 210] width 284 height 35
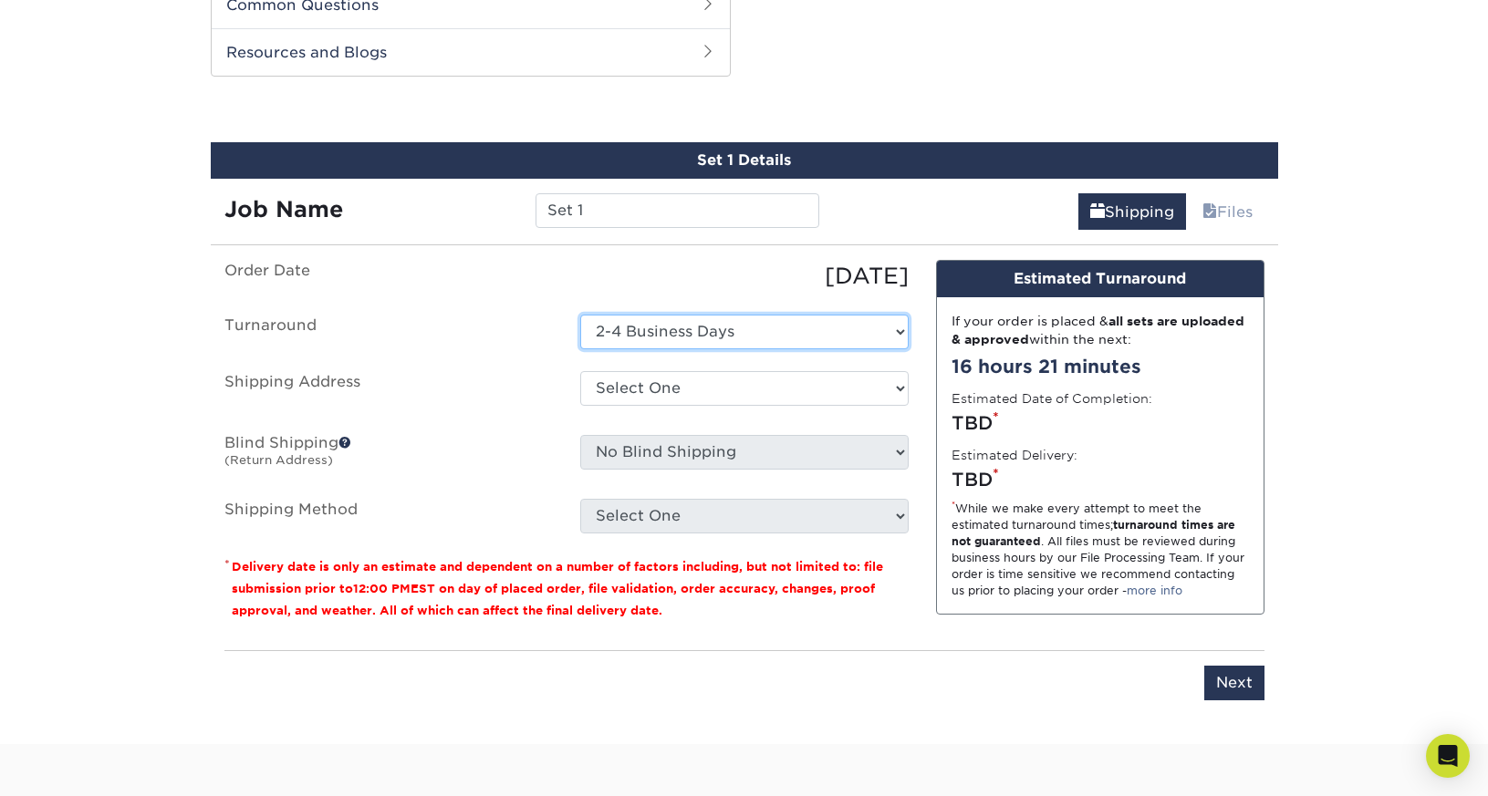
click at [680, 333] on select "Select One 2-4 Business Days" at bounding box center [744, 332] width 328 height 35
click at [1188, 656] on div "Please enter job name and select desired turnaround time, shipping address and …" at bounding box center [744, 675] width 1040 height 50
click at [1209, 673] on input "Next" at bounding box center [1234, 683] width 60 height 35
type input "Next"
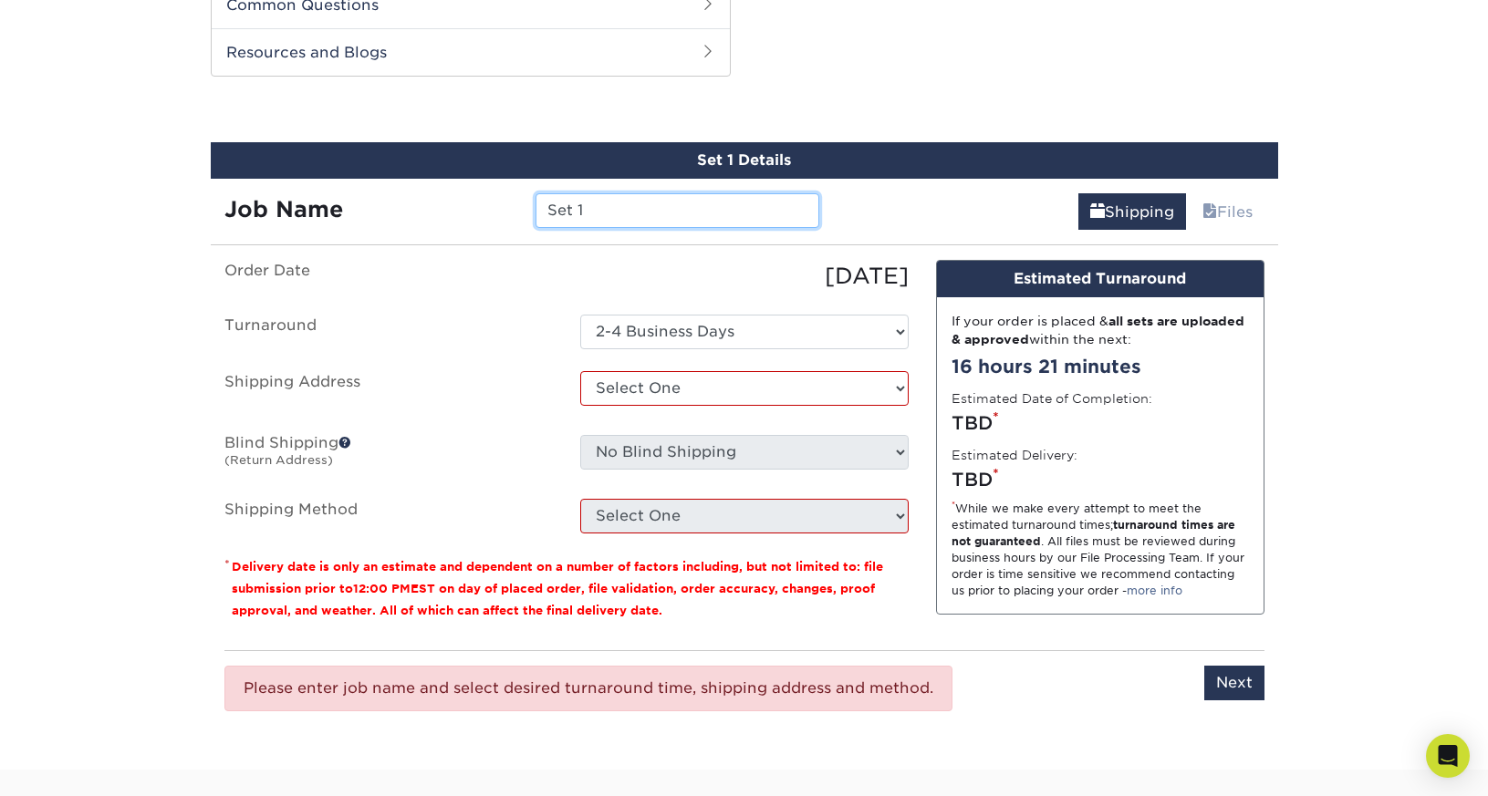
click at [576, 219] on input "Set 1" at bounding box center [677, 210] width 284 height 35
click at [565, 201] on input "Set 1" at bounding box center [677, 210] width 284 height 35
type input "NewCardsHA"
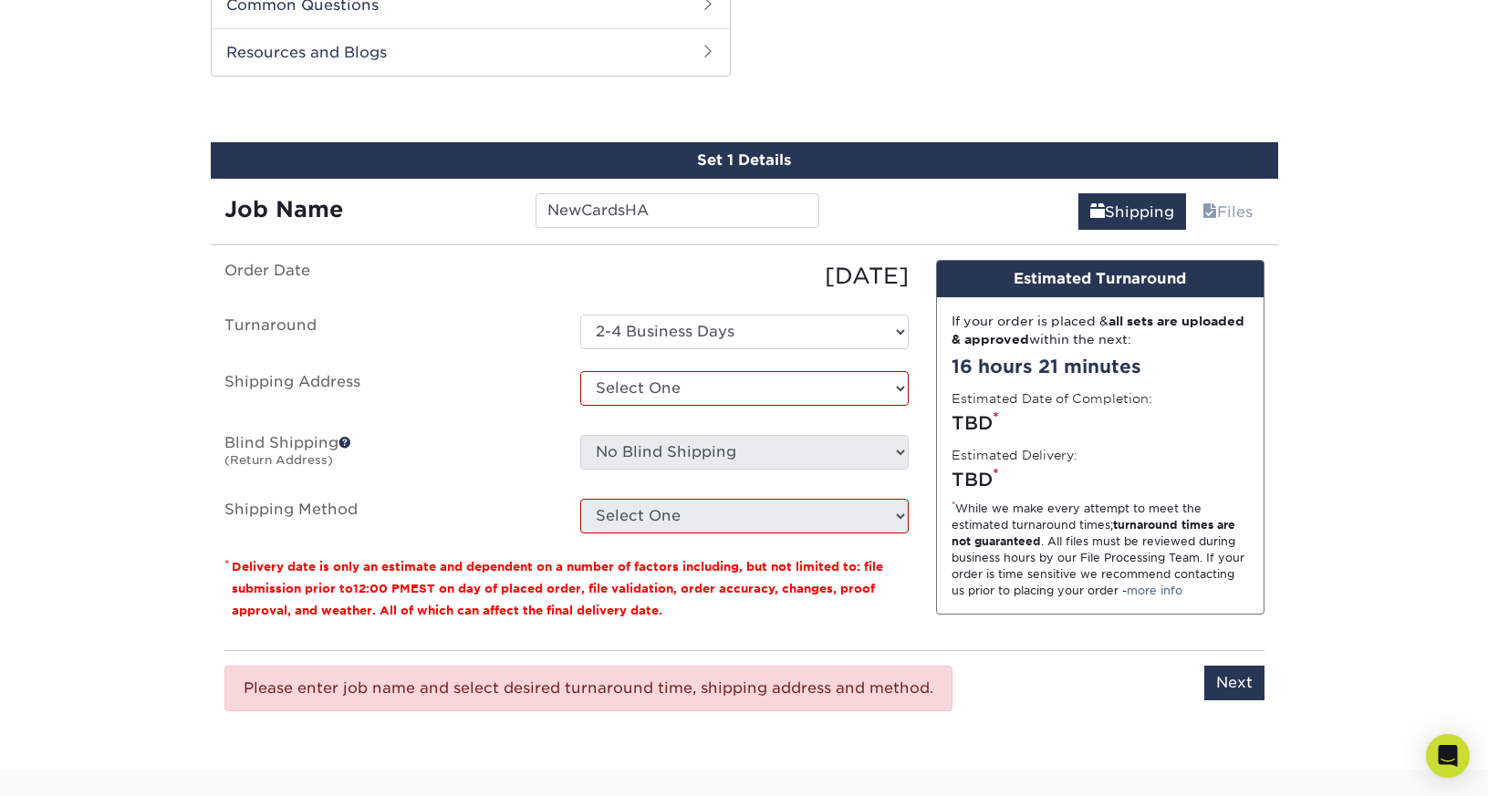
click at [1250, 700] on div "Please enter job name and select desired turnaround time, shipping address and …" at bounding box center [744, 688] width 1040 height 76
click at [1239, 686] on input "Next" at bounding box center [1234, 683] width 60 height 35
type input "Next"
click at [828, 388] on select "Select One + Add New Address - Login" at bounding box center [744, 388] width 328 height 35
select select "newaddress"
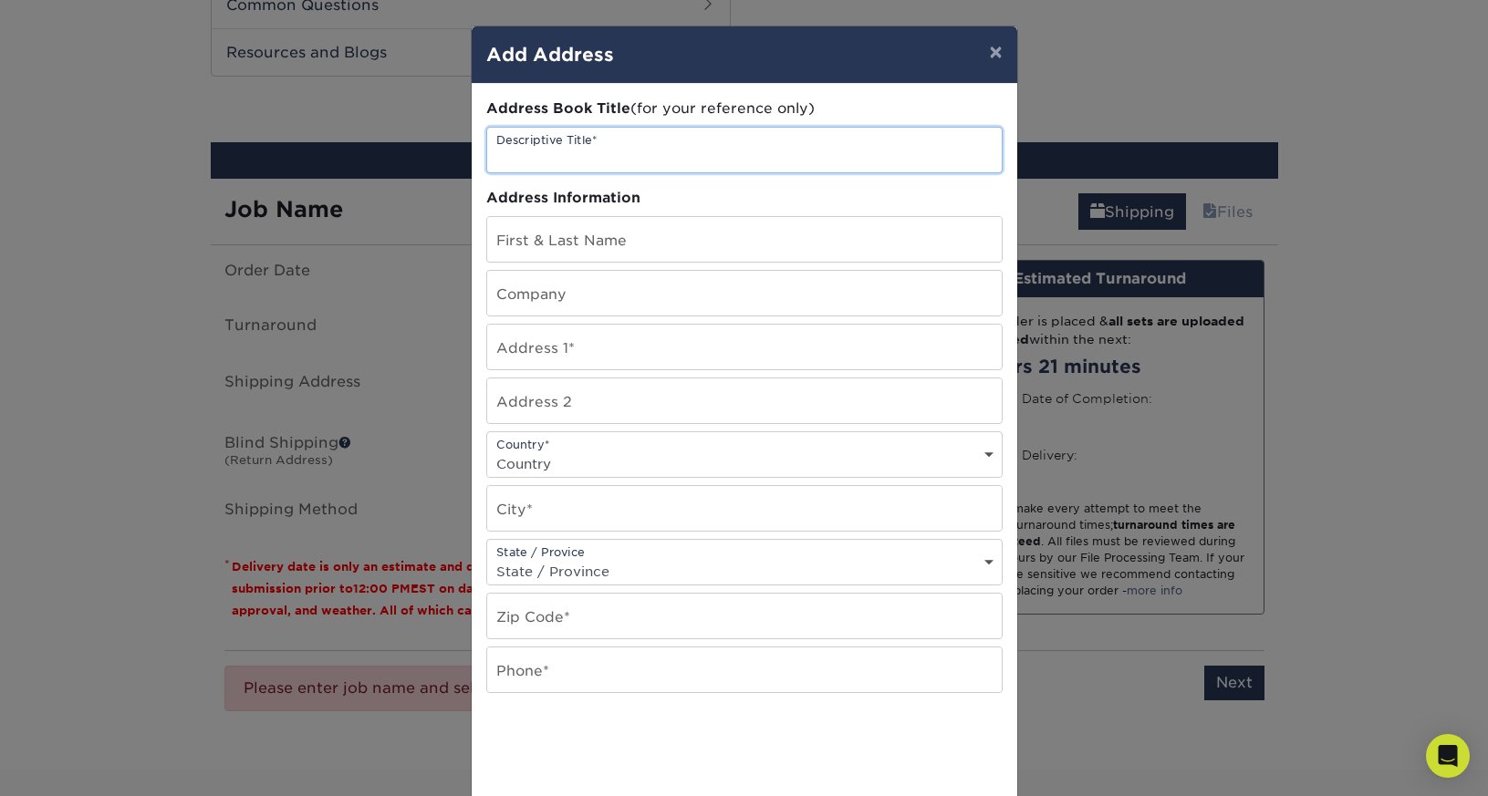
click at [619, 154] on input "text" at bounding box center [744, 150] width 514 height 45
type input "Home"
type input "Dane Archibald"
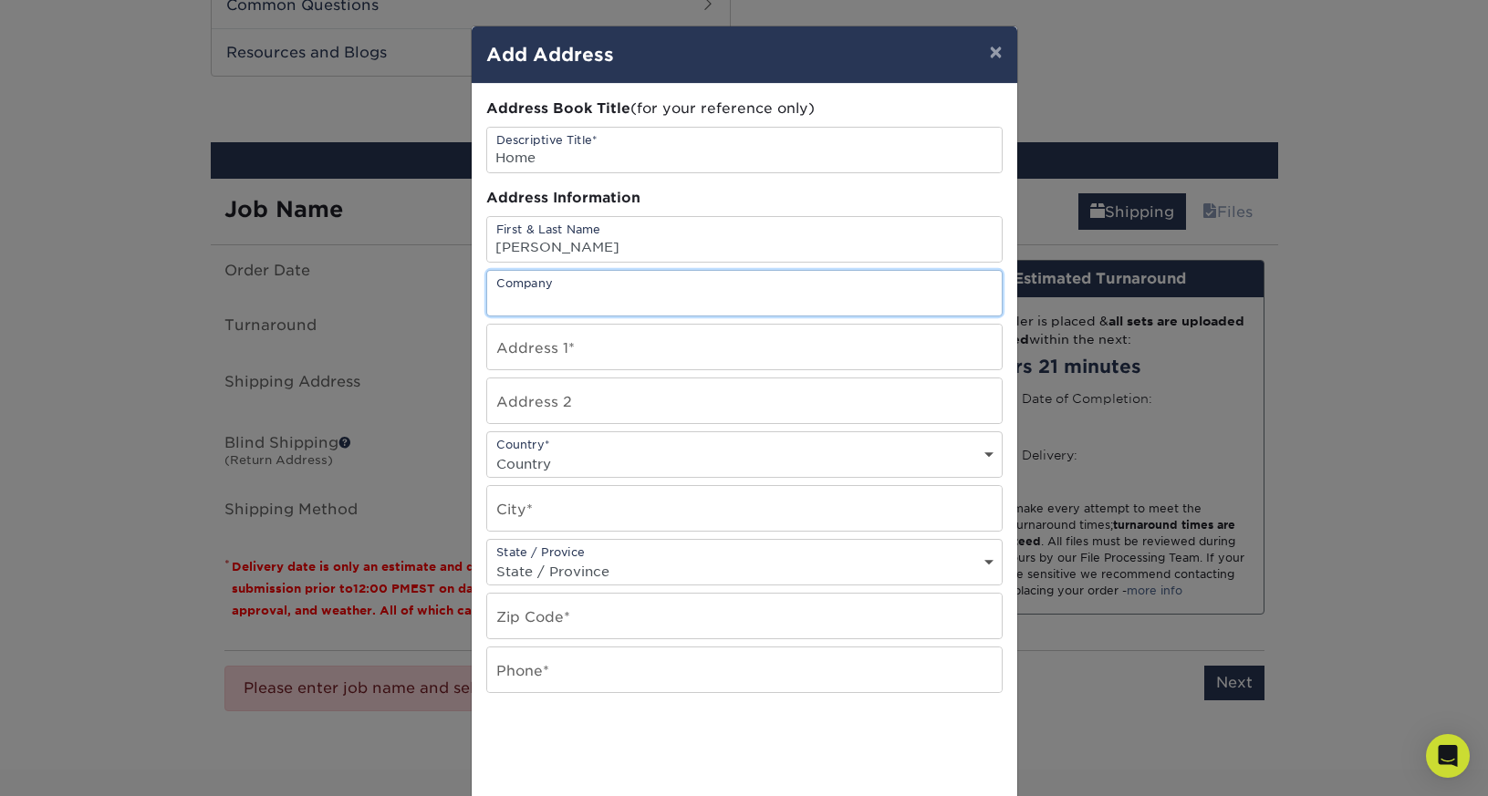
click at [557, 299] on input "text" at bounding box center [744, 293] width 514 height 45
type input "Hecho Aqui"
click at [550, 340] on input "text" at bounding box center [744, 347] width 514 height 45
type input "JJ17 Calle Rosas de los Vientos"
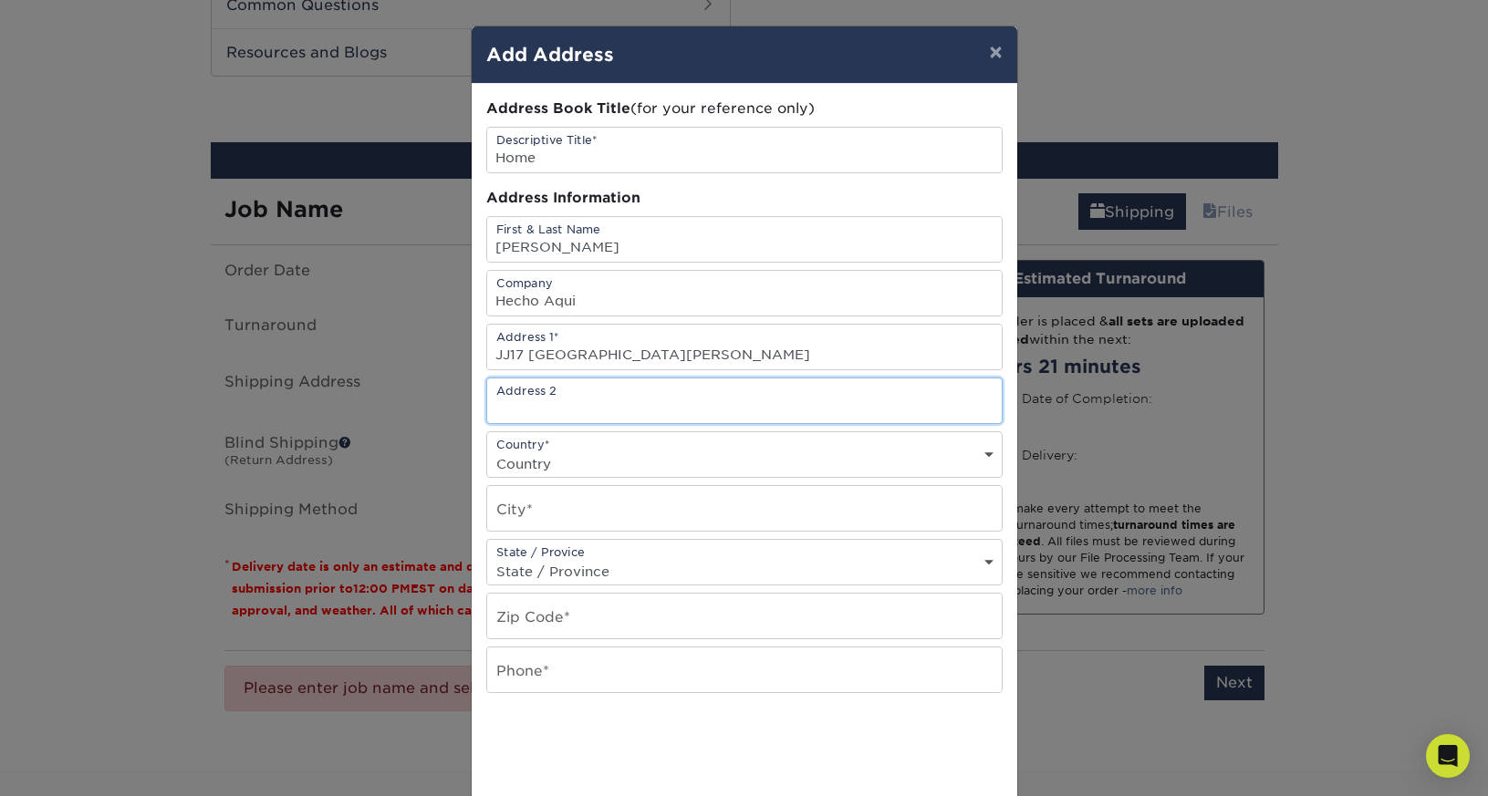
click at [564, 404] on input "text" at bounding box center [744, 401] width 514 height 45
click at [572, 453] on select "Country United States Canada ----------------------------- Afghanistan Albania …" at bounding box center [744, 464] width 514 height 26
select select "PR"
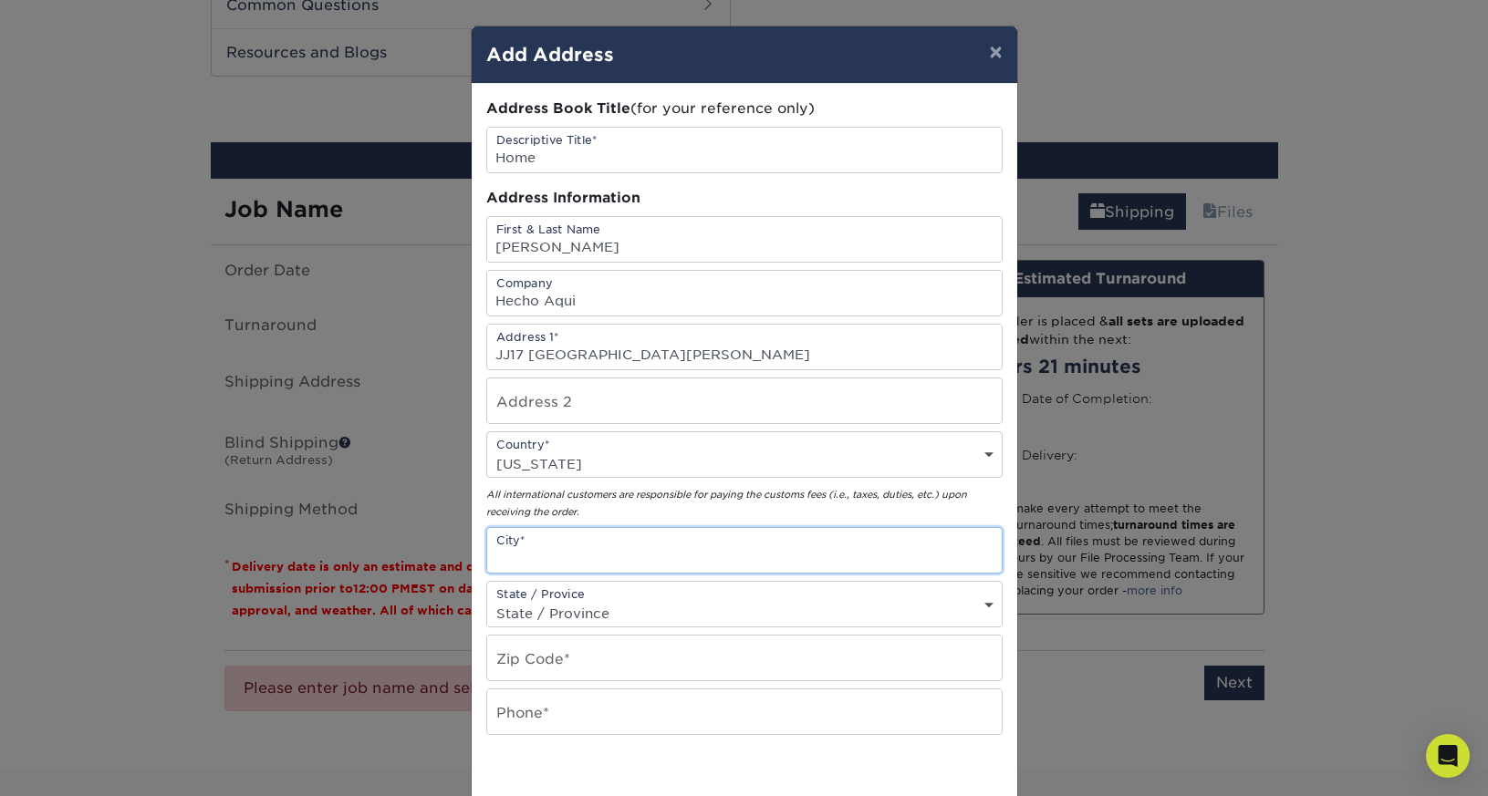
click at [592, 549] on input "text" at bounding box center [744, 550] width 514 height 45
type input "Dorado"
click at [586, 611] on select "State / Province Alabama Alaska Arizona Arkansas California Colorado Connecticu…" at bounding box center [744, 613] width 514 height 26
select select "PR"
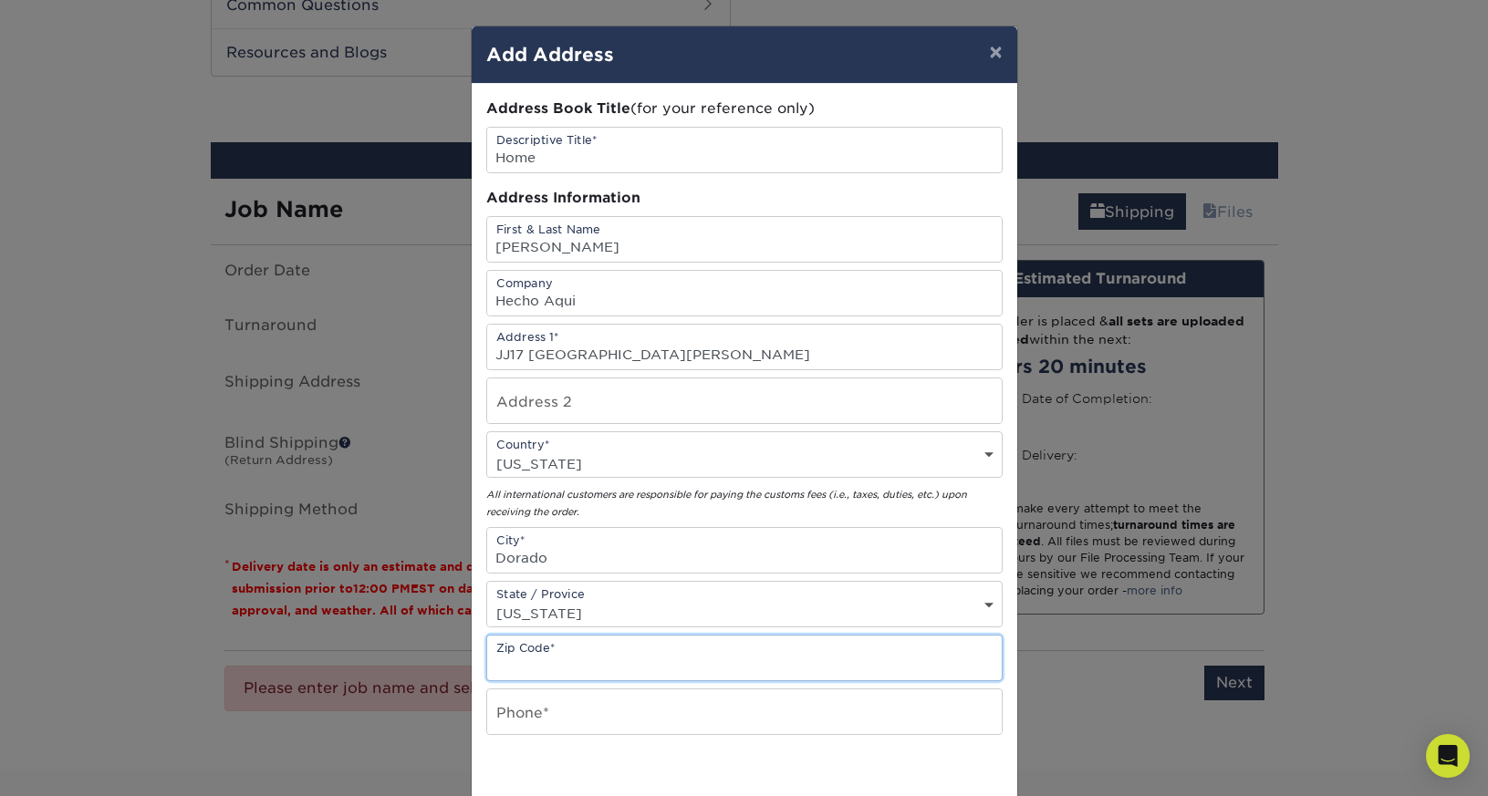
click at [586, 664] on input "text" at bounding box center [744, 658] width 514 height 45
type input "00646"
click at [618, 704] on input "text" at bounding box center [744, 712] width 514 height 45
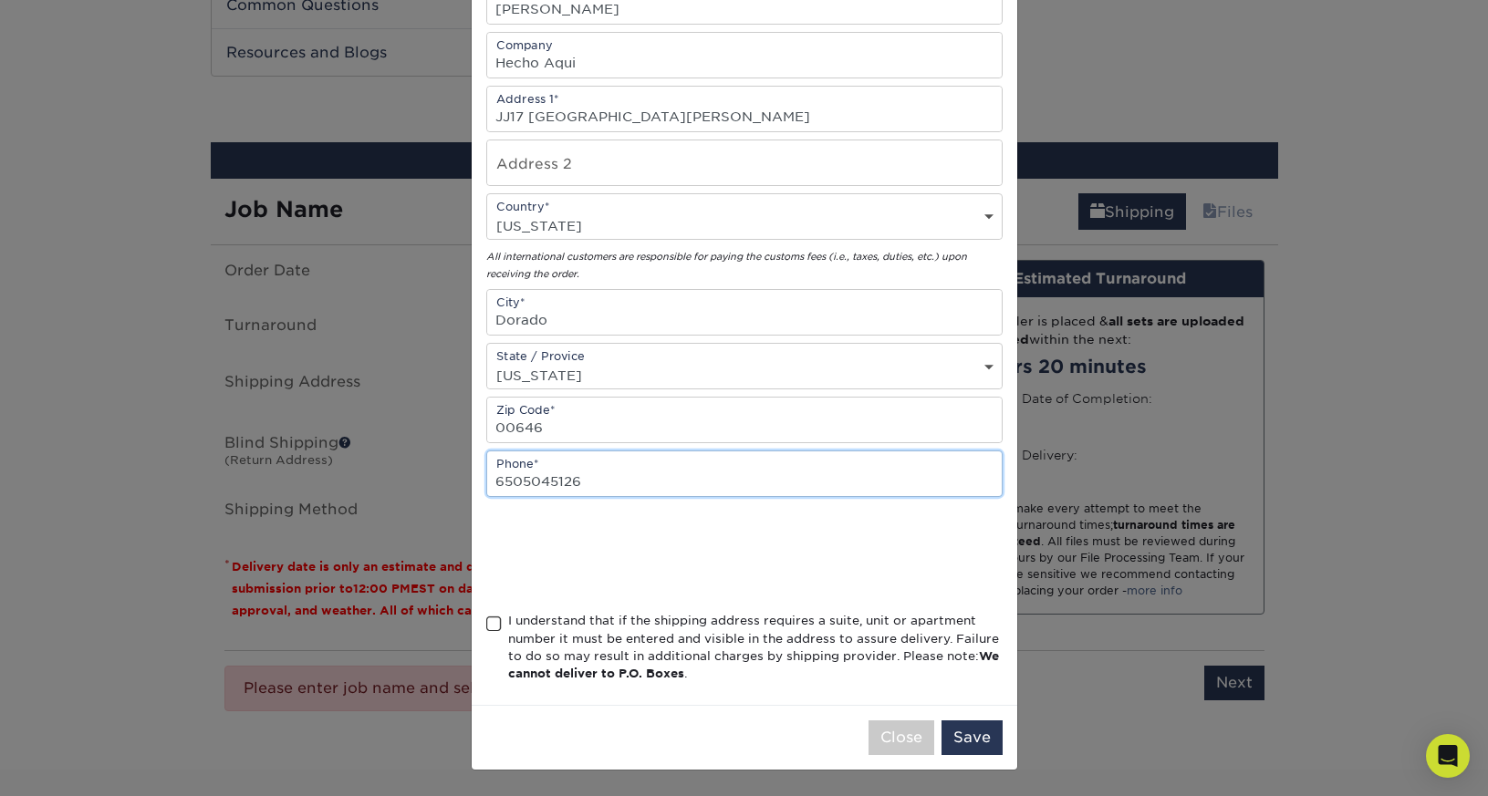
type input "6505045126"
click at [570, 625] on div "I understand that if the shipping address requires a suite, unit or apartment n…" at bounding box center [755, 647] width 494 height 71
click at [0, 0] on input "I understand that if the shipping address requires a suite, unit or apartment n…" at bounding box center [0, 0] width 0 height 0
click at [954, 731] on button "Save" at bounding box center [971, 738] width 61 height 35
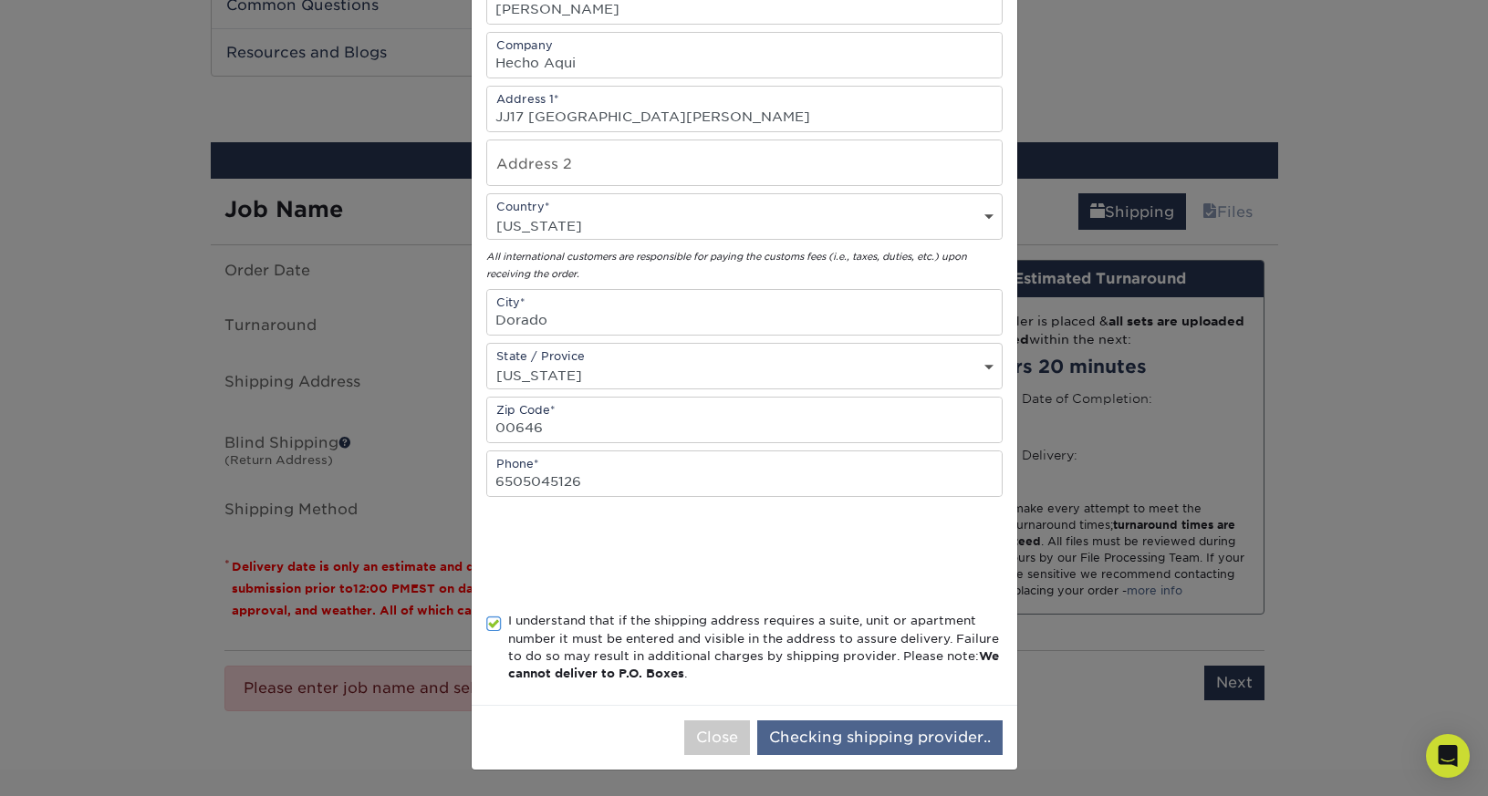
scroll to position [0, 0]
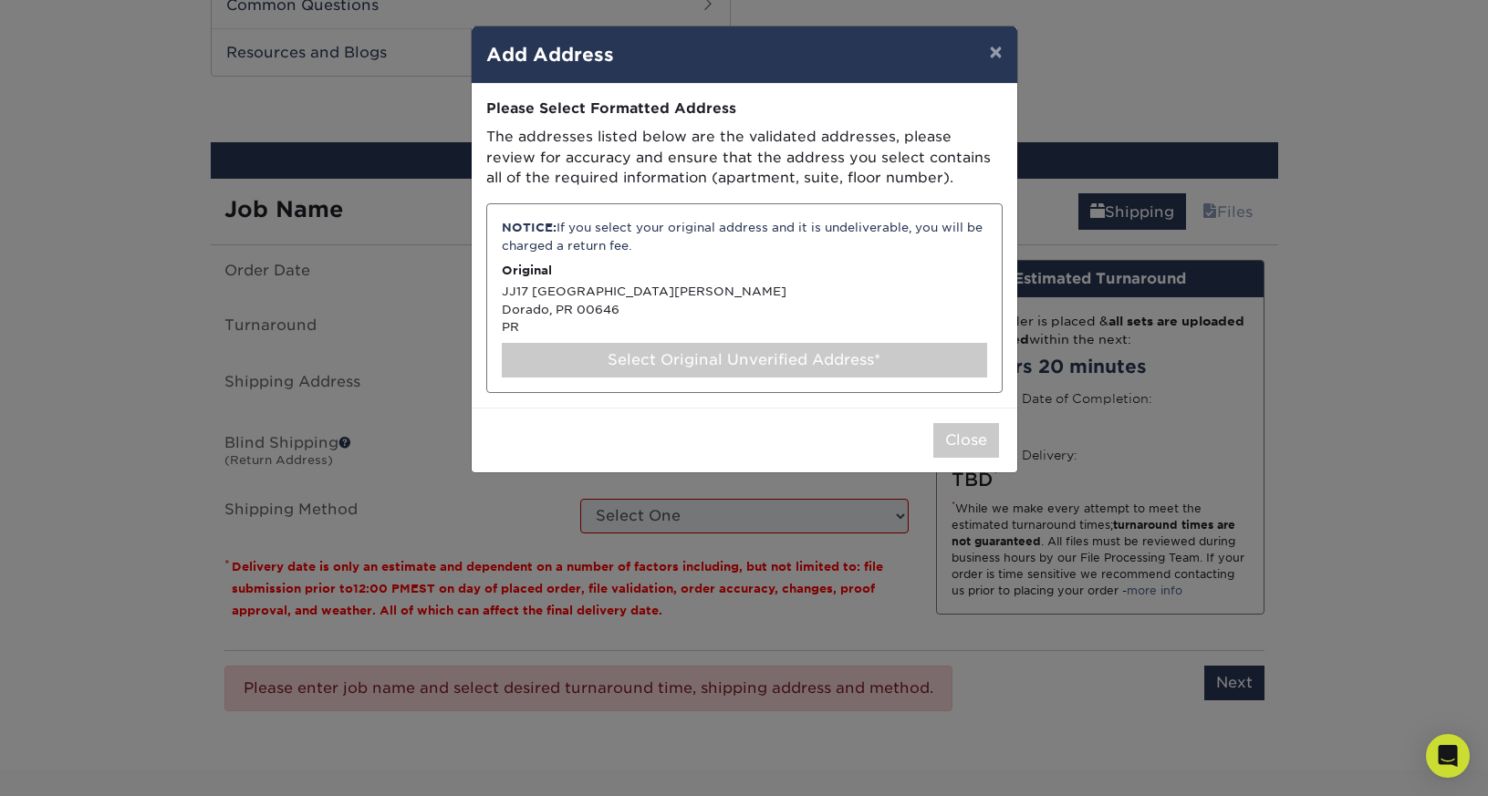
click at [913, 326] on div "NOTICE: If you select your original address and it is undeliverable, you will b…" at bounding box center [744, 298] width 516 height 190
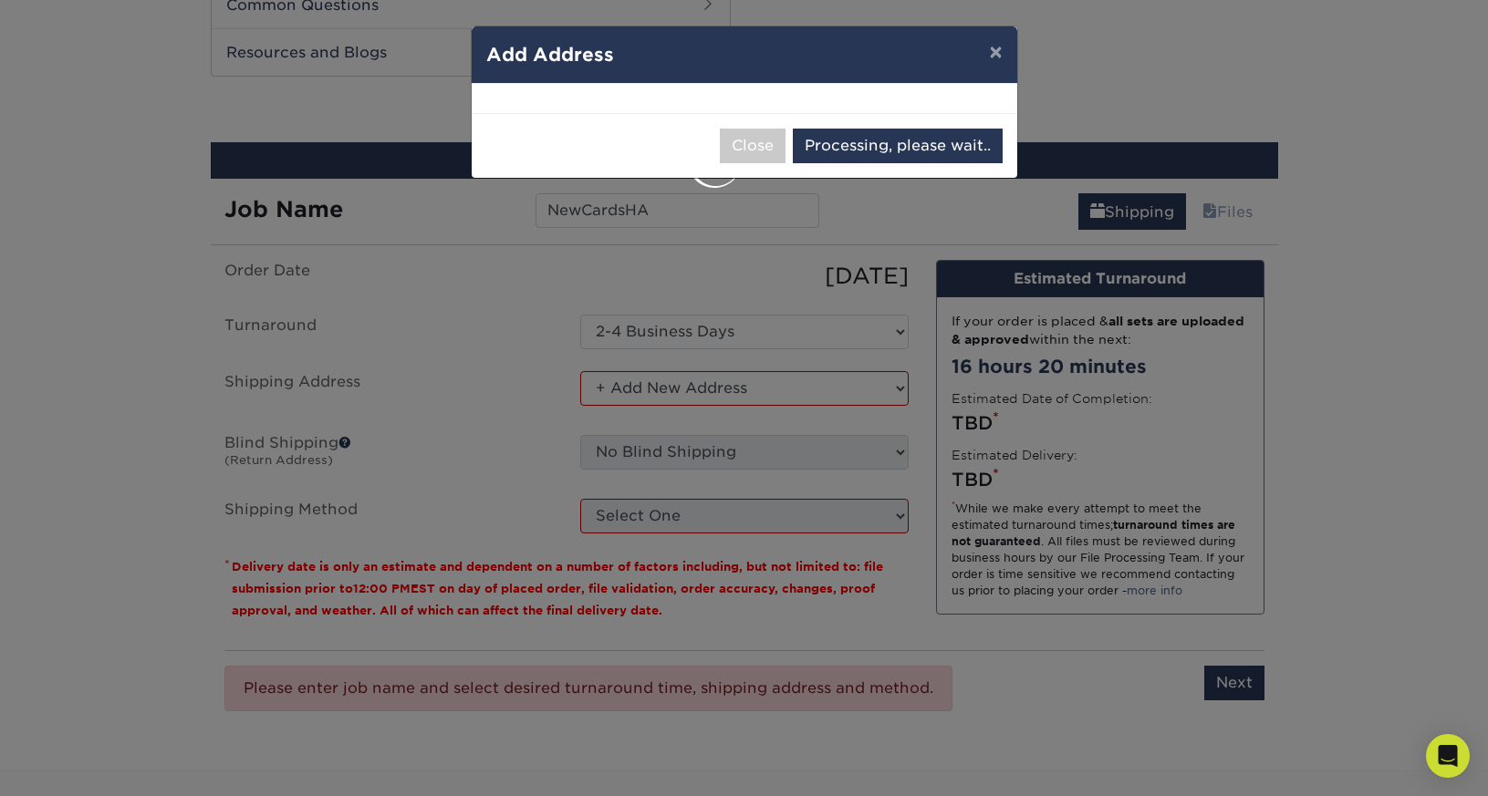
select select "285139"
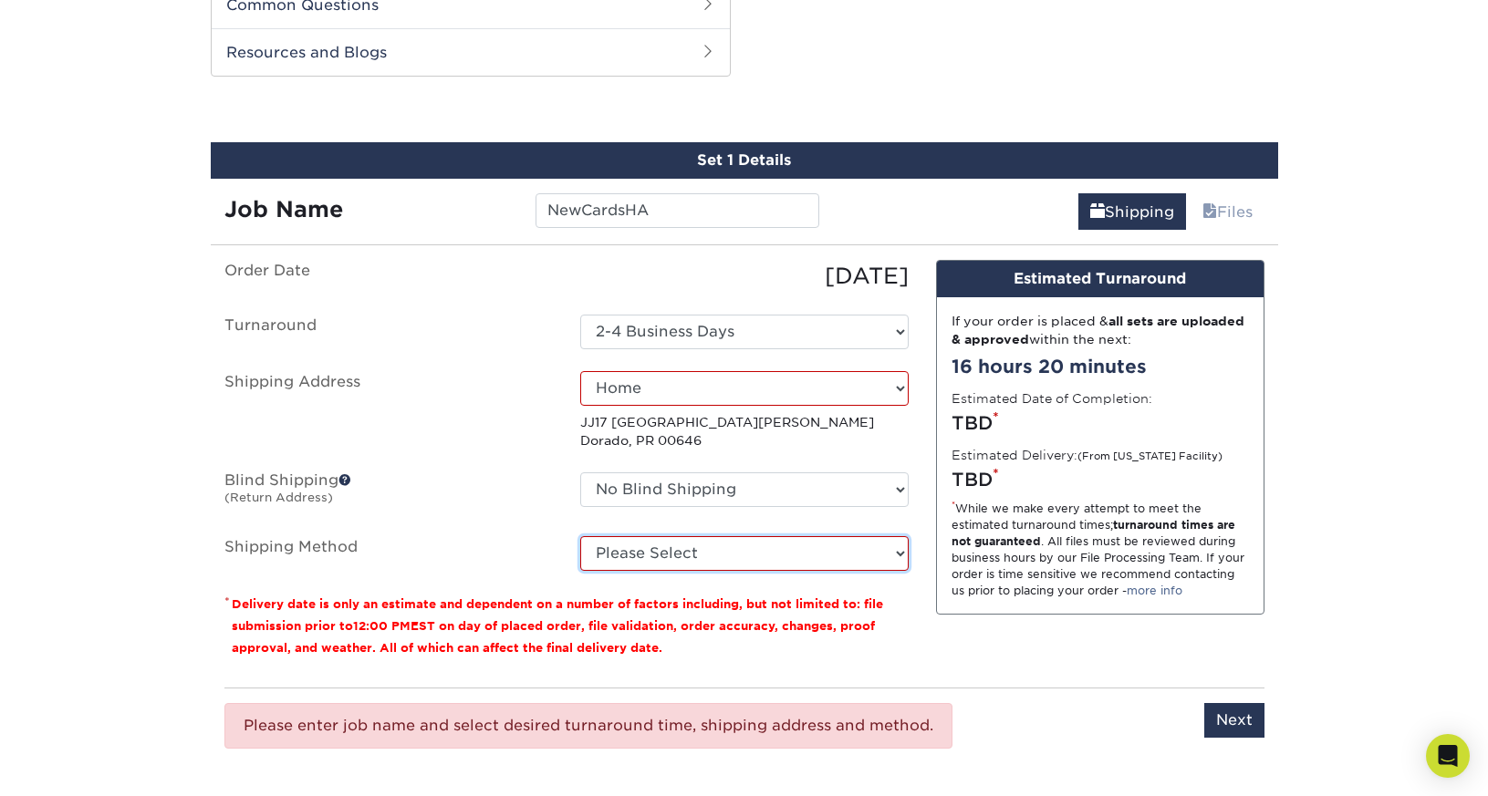
click at [705, 552] on select "Please Select 2 Day Air Shipping (+$29.44) Ground Shipping (+$37.08) Next Day S…" at bounding box center [744, 553] width 328 height 35
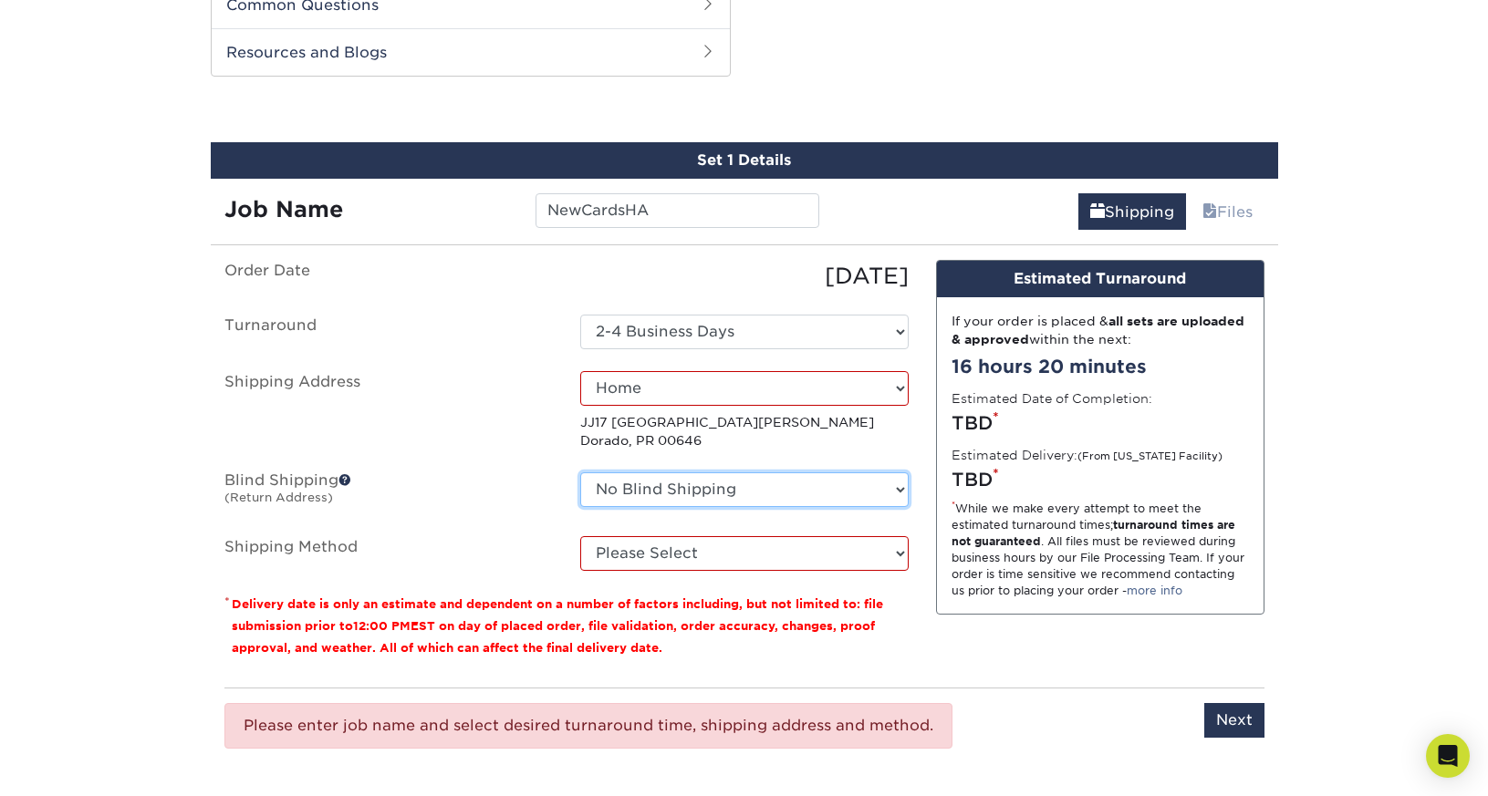
click at [683, 486] on select "No Blind Shipping + Add New Address" at bounding box center [744, 489] width 328 height 35
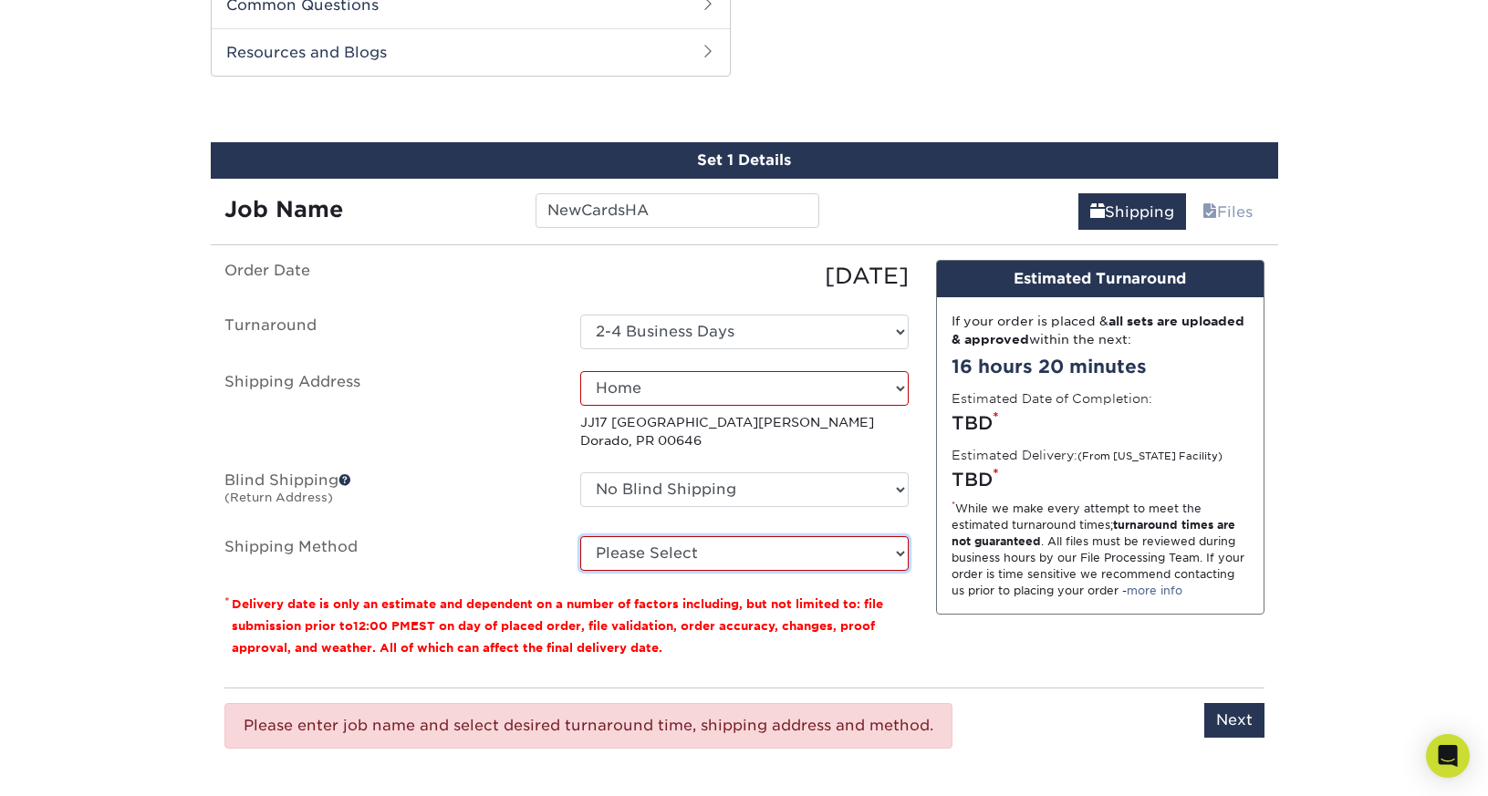
click at [650, 545] on select "Please Select 2 Day Air Shipping (+$29.44) Ground Shipping (+$37.08) Next Day S…" at bounding box center [744, 553] width 328 height 35
select select "02"
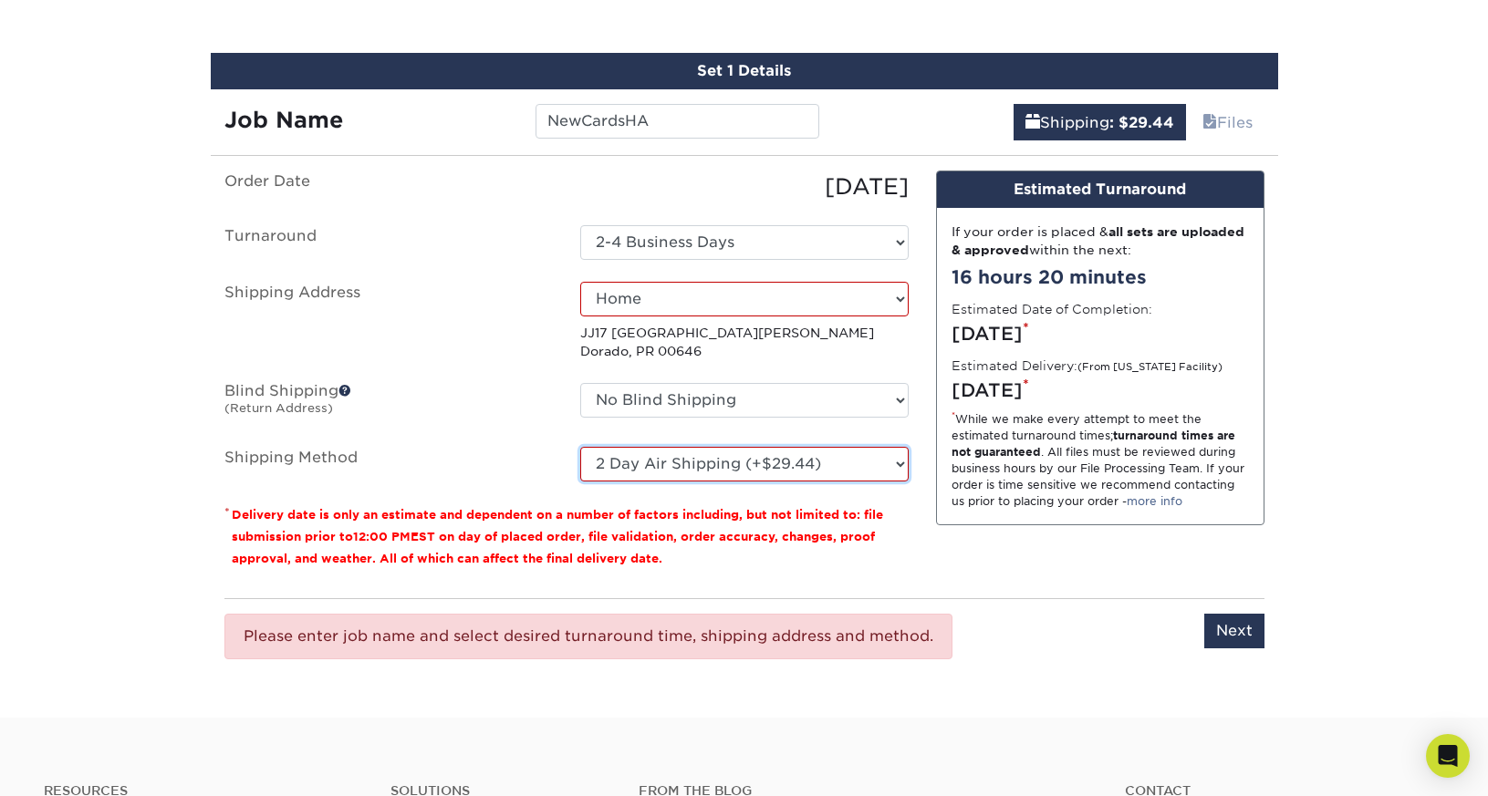
scroll to position [1040, 0]
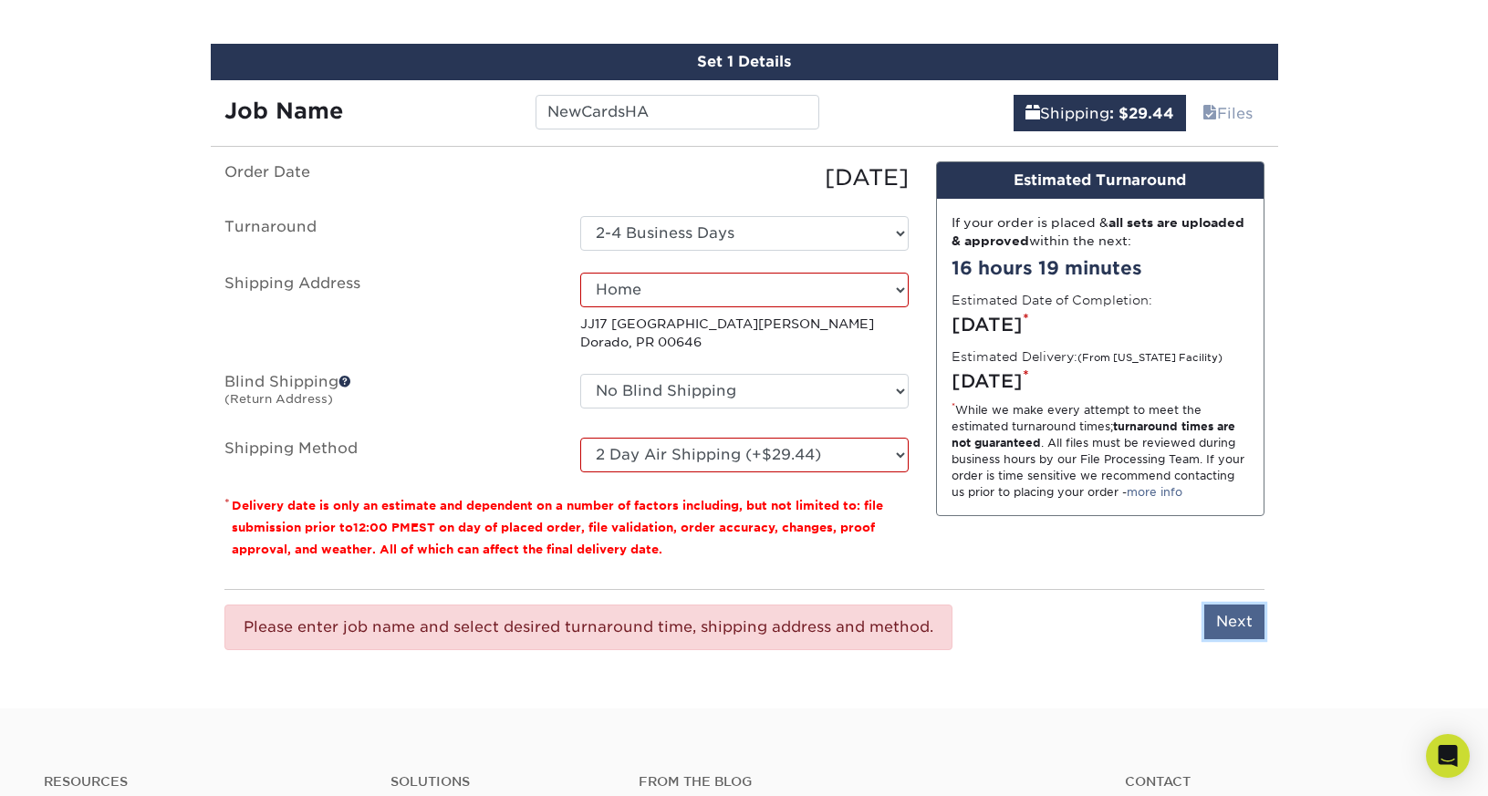
click at [1232, 615] on input "Next" at bounding box center [1234, 622] width 60 height 35
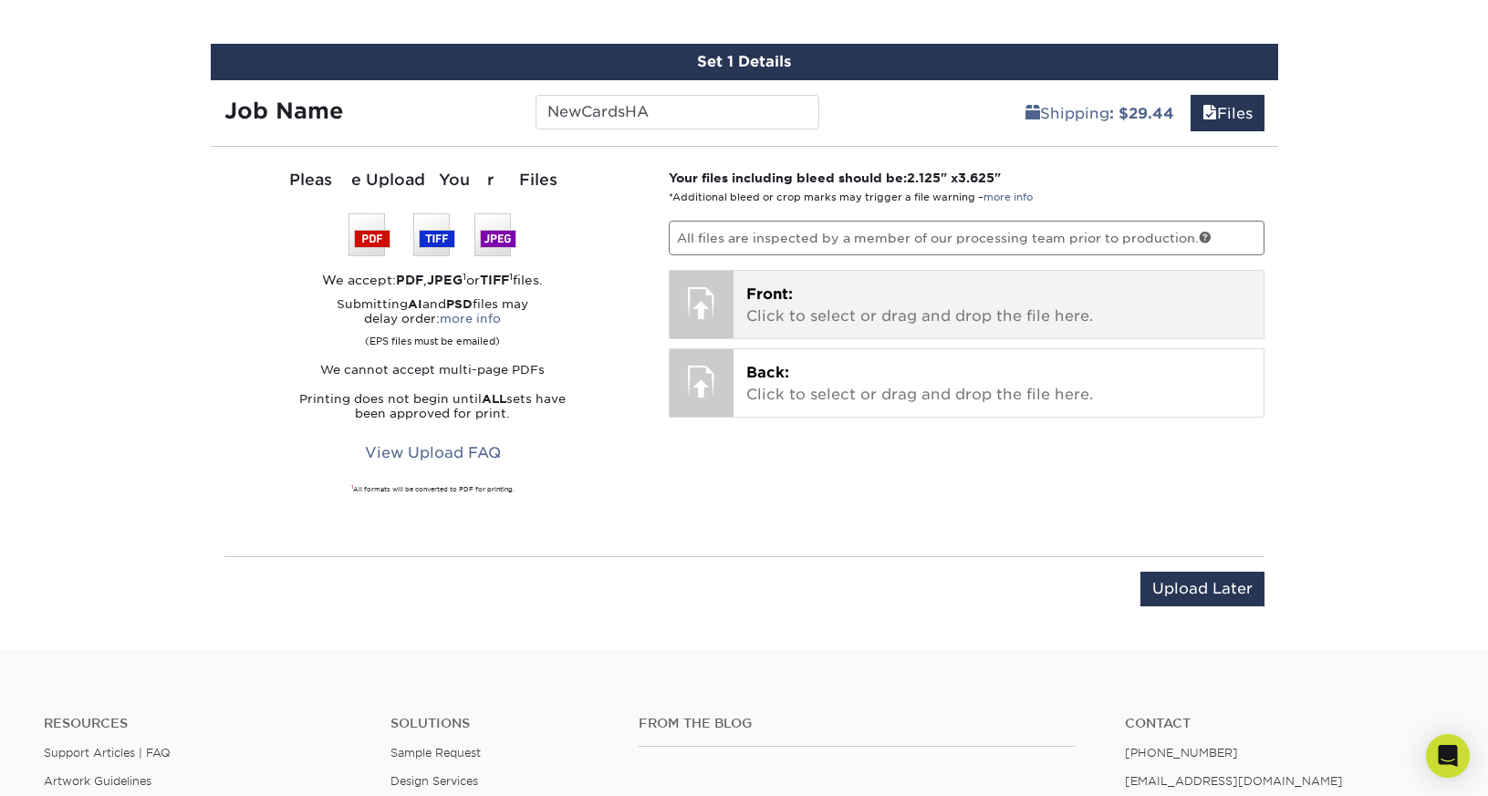
click at [812, 293] on p "Front: Click to select or drag and drop the file here." at bounding box center [998, 306] width 504 height 44
click at [798, 310] on p "Front: Click to select or drag and drop the file here." at bounding box center [998, 306] width 504 height 44
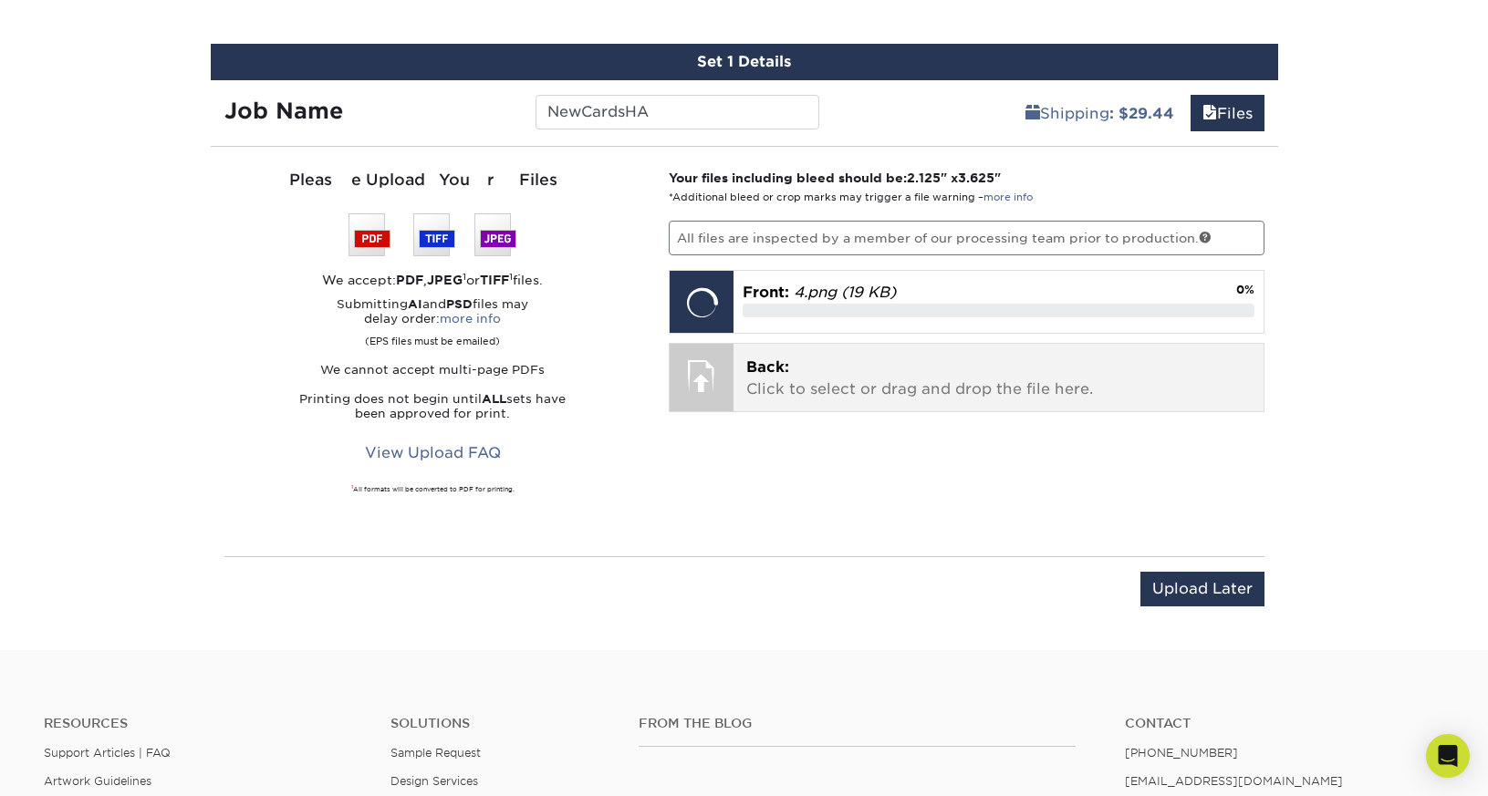
click at [789, 362] on p "Back: Click to select or drag and drop the file here." at bounding box center [998, 379] width 504 height 44
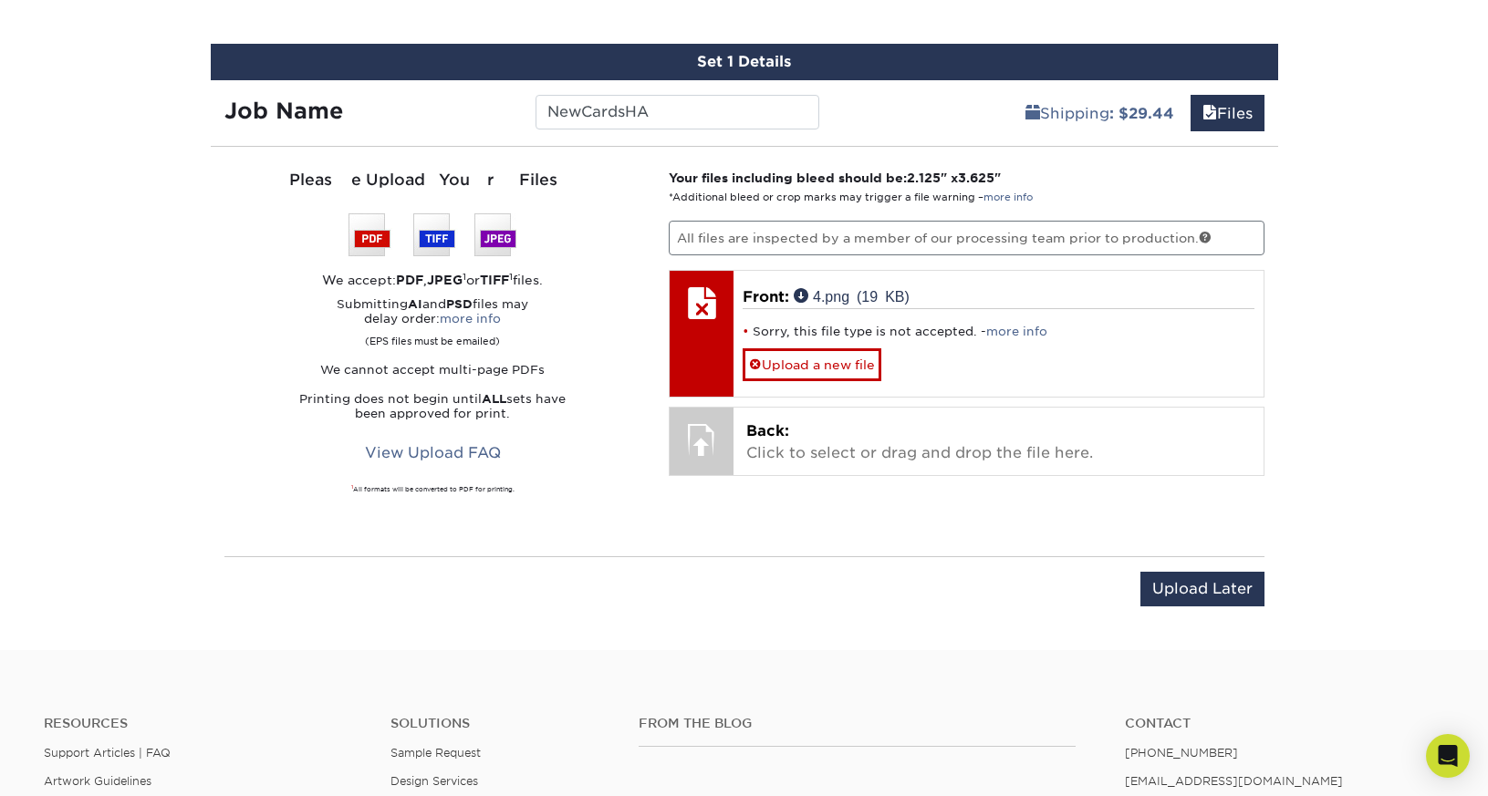
scroll to position [1039, 0]
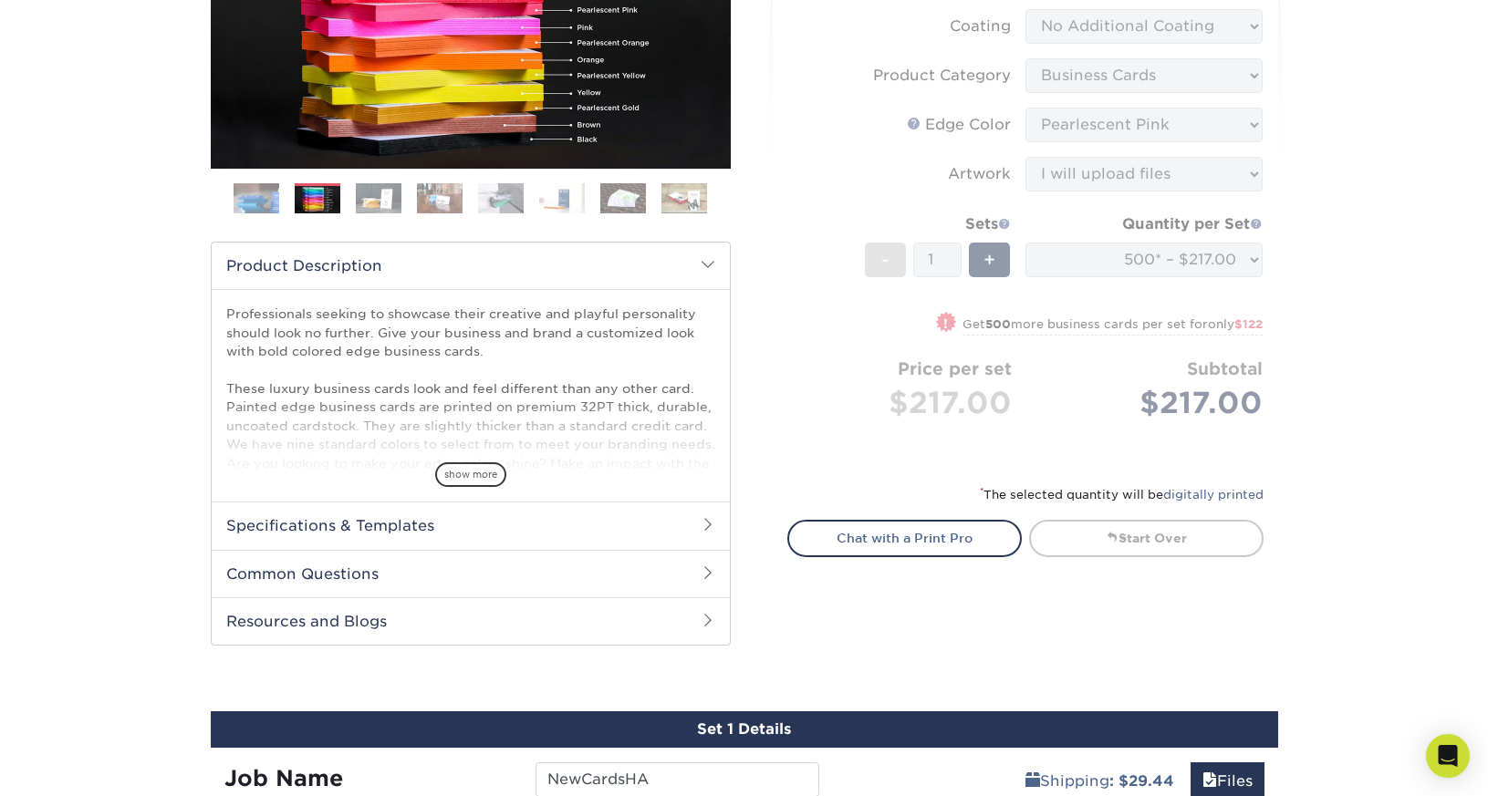
scroll to position [0, 0]
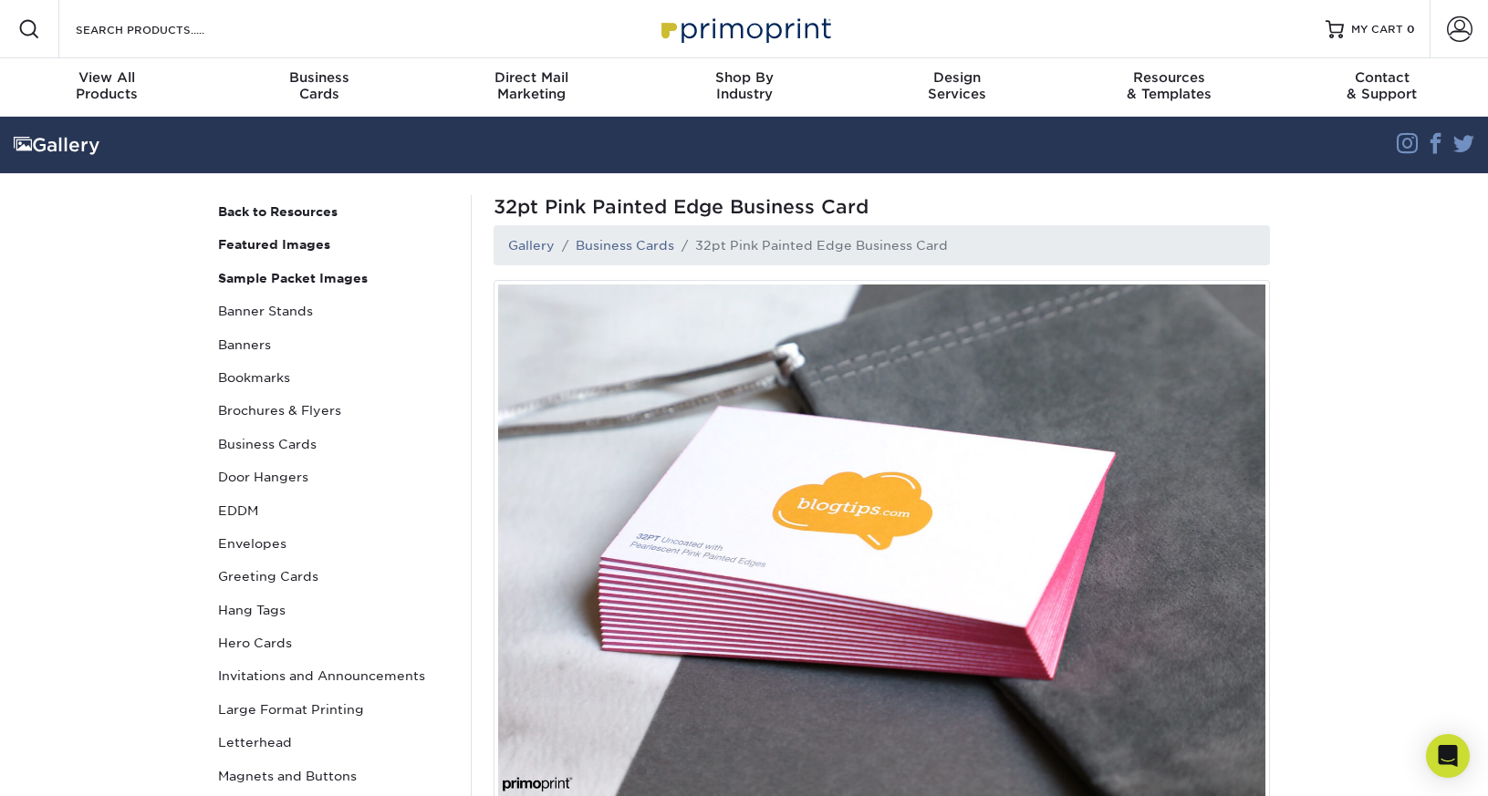
click at [814, 507] on img at bounding box center [881, 540] width 776 height 521
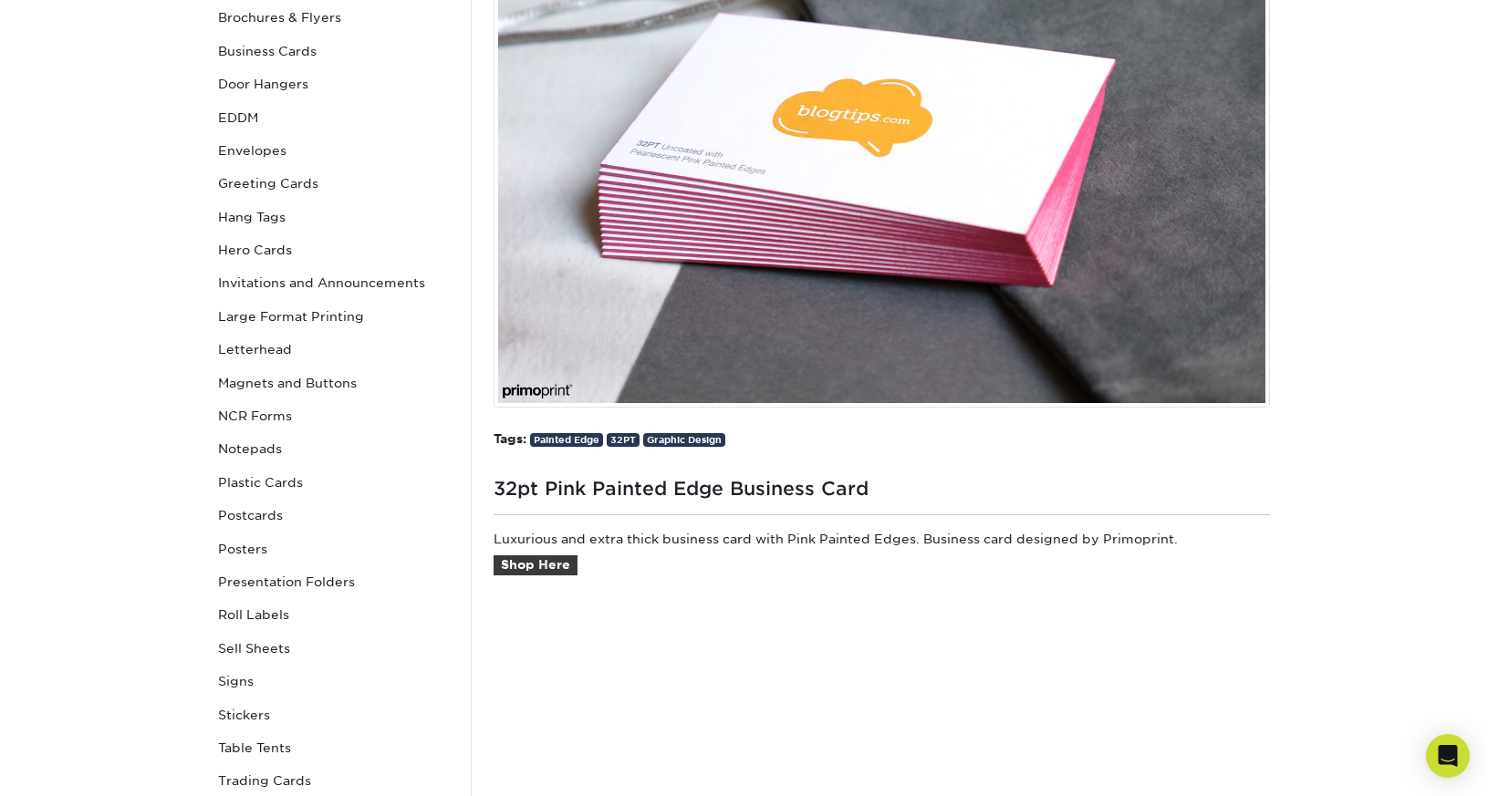
scroll to position [441, 0]
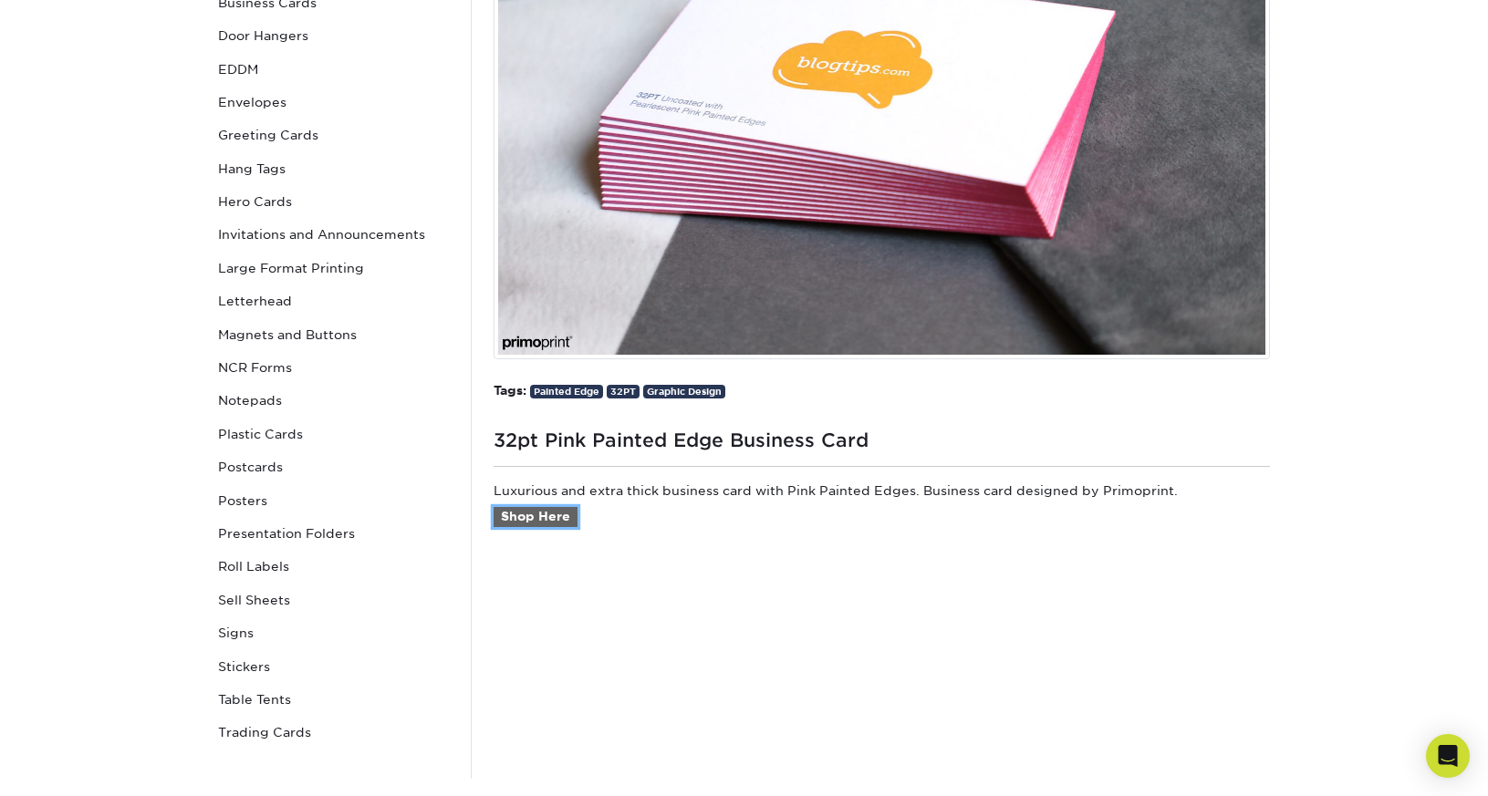
click at [547, 511] on link "Shop Here" at bounding box center [535, 517] width 84 height 20
